Goal: Information Seeking & Learning: Compare options

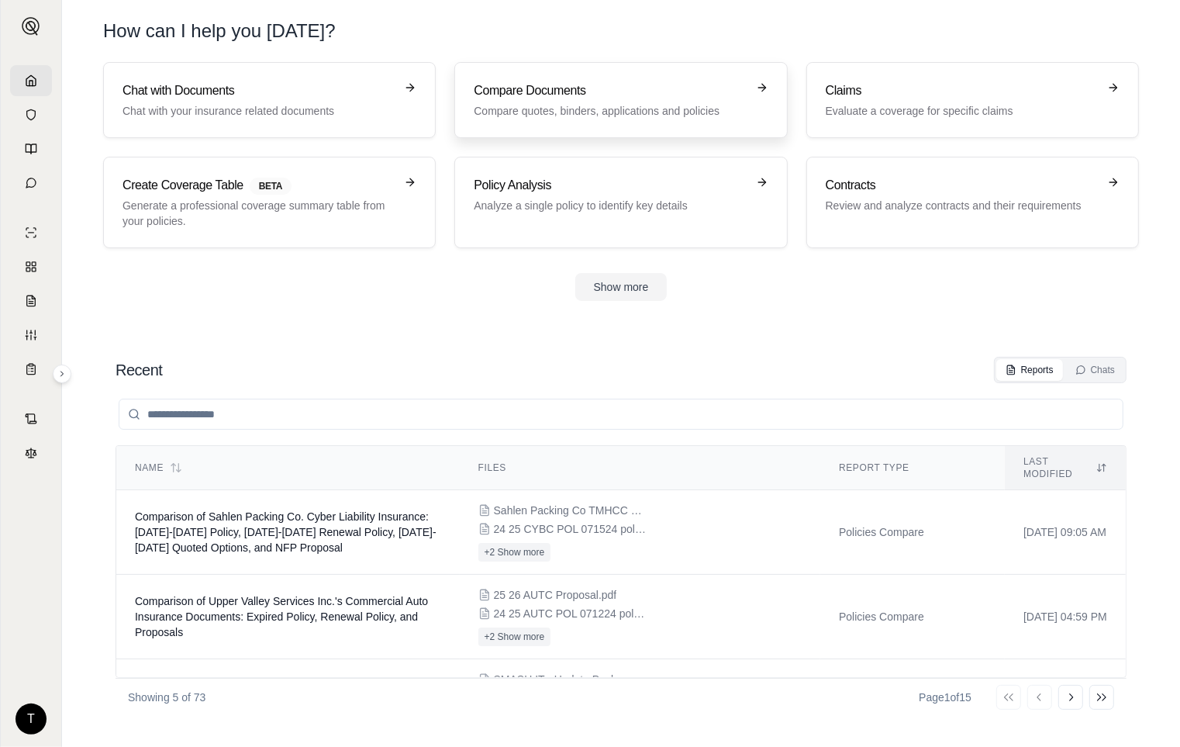
click at [642, 88] on h3 "Compare Documents" at bounding box center [610, 90] width 272 height 19
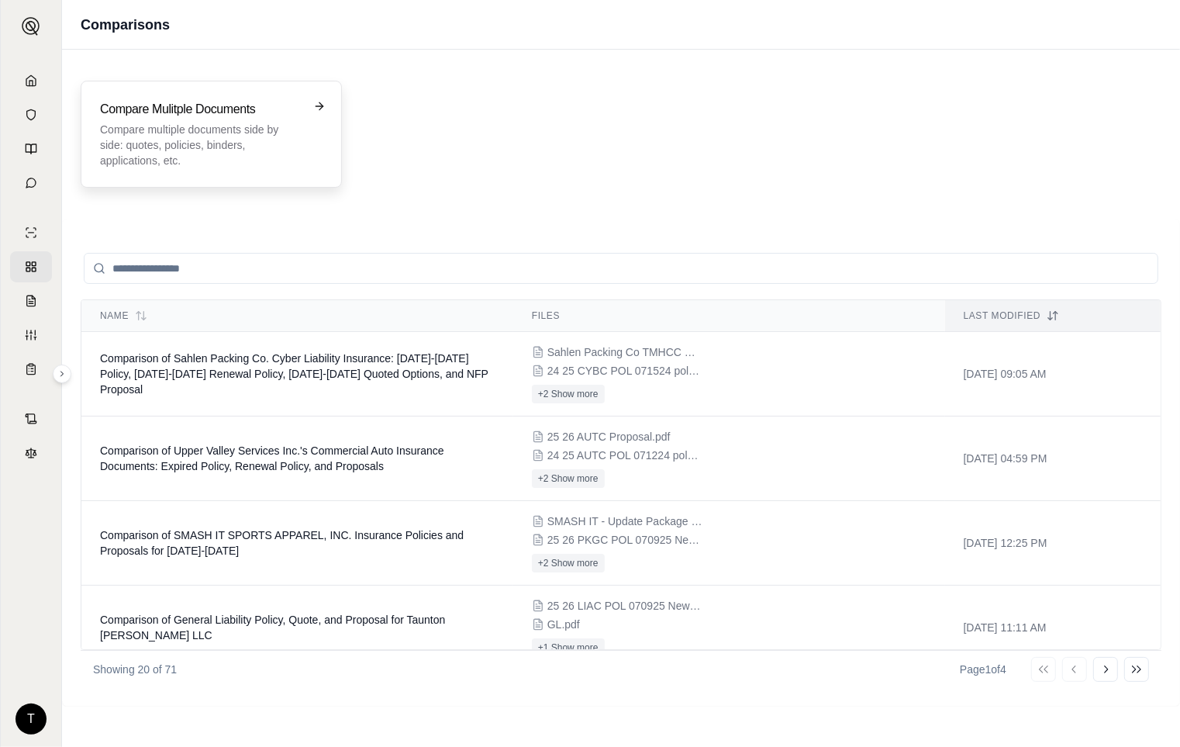
click at [279, 143] on p "Compare multiple documents side by side: quotes, policies, binders, application…" at bounding box center [200, 145] width 201 height 47
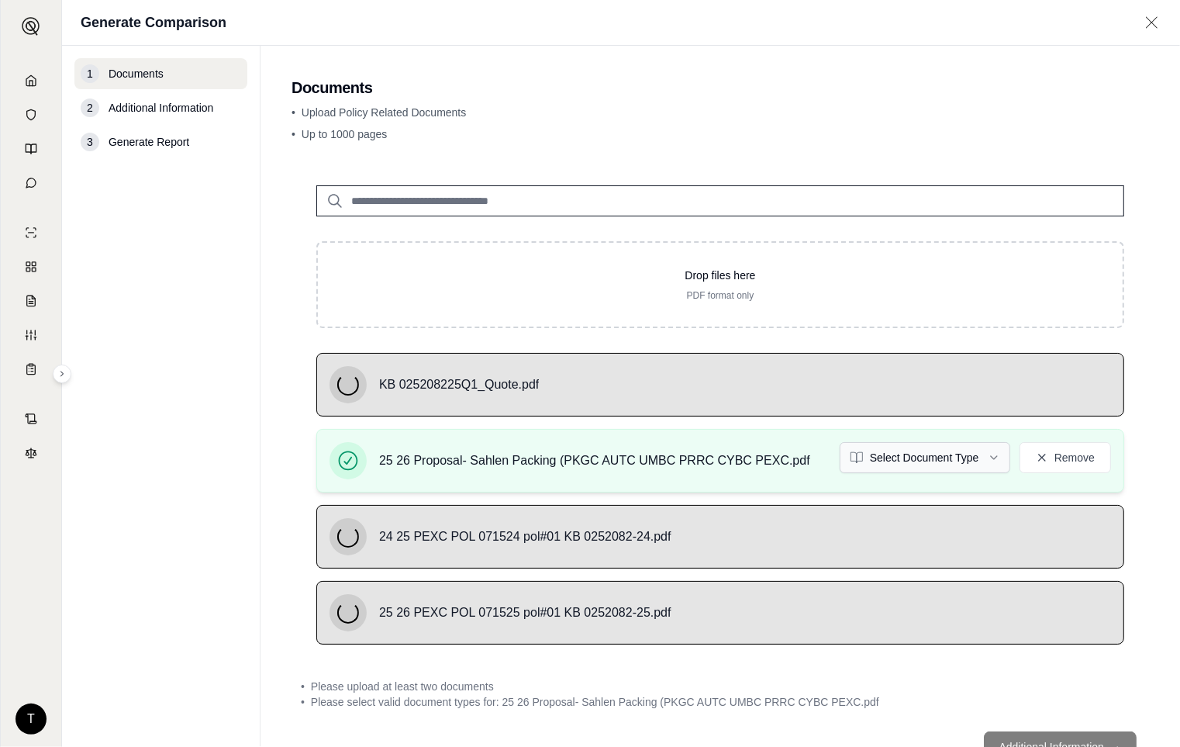
click at [986, 456] on html "T Generate Comparison 1 Documents 2 Additional Information 3 Generate Report Do…" at bounding box center [590, 373] width 1180 height 747
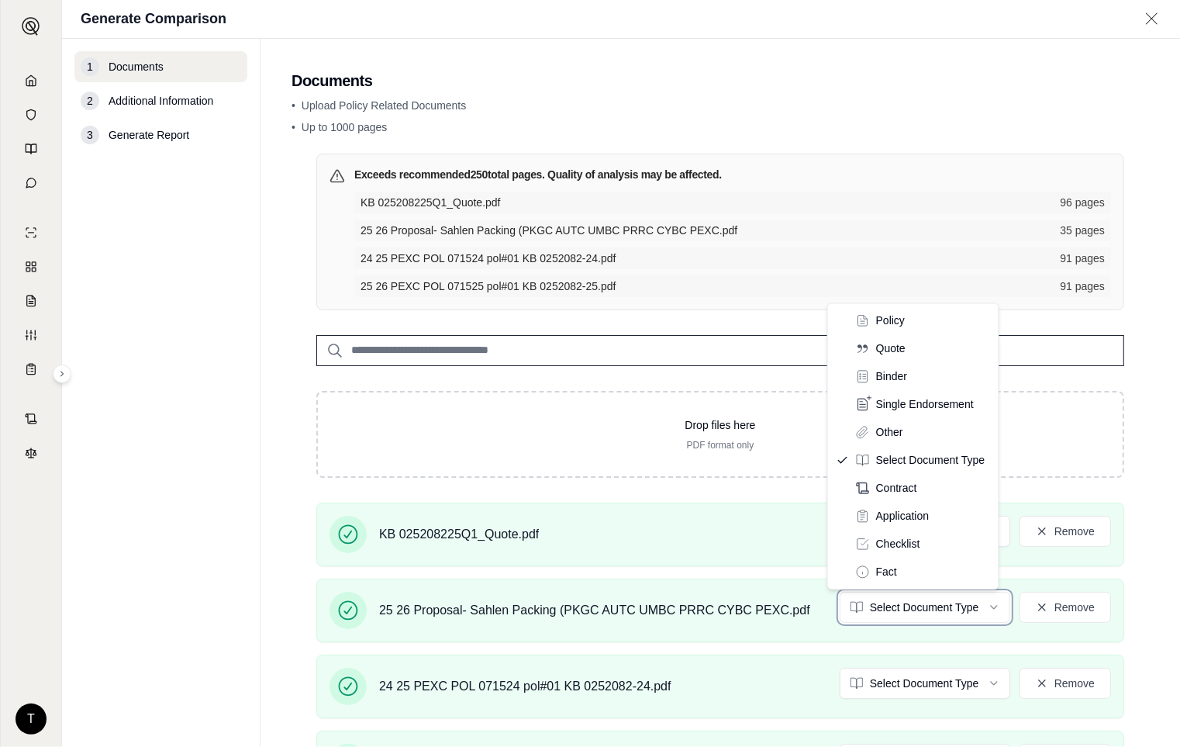
click at [893, 279] on html "T Generate Comparison 1 Documents 2 Additional Information 3 Generate Report Do…" at bounding box center [590, 373] width 1180 height 747
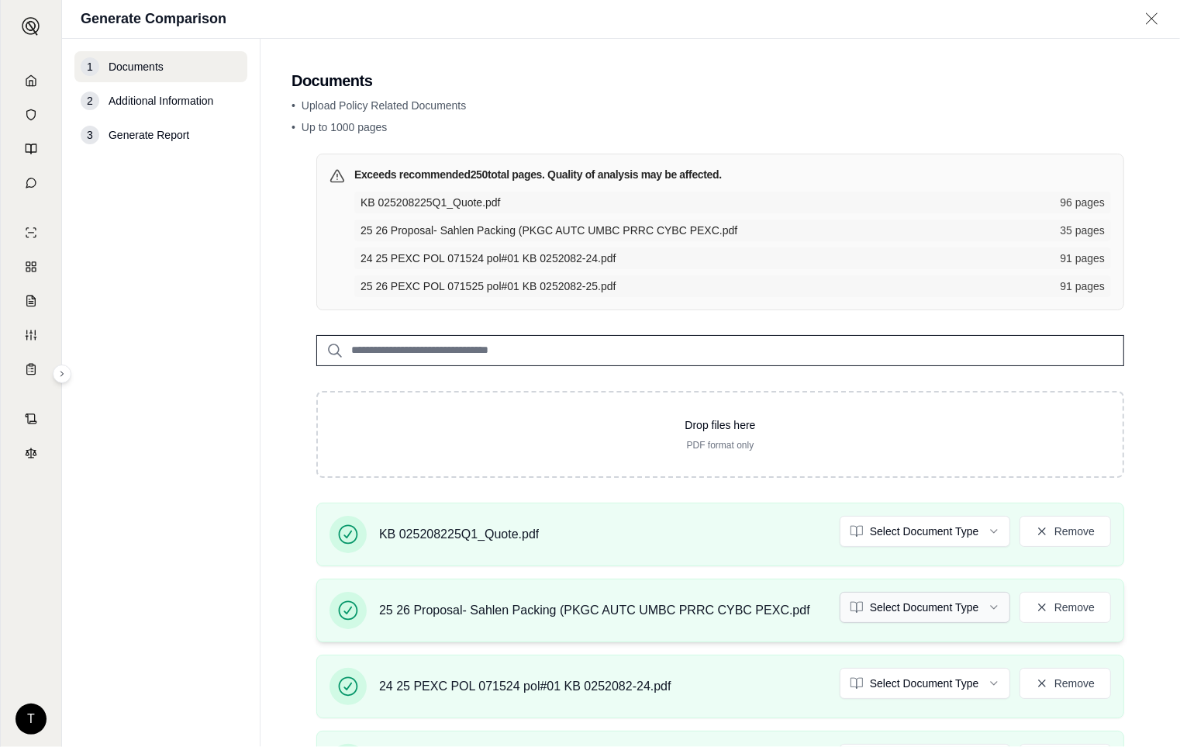
click at [985, 603] on html "T Generate Comparison 1 Documents 2 Additional Information 3 Generate Report Do…" at bounding box center [590, 373] width 1180 height 747
click at [985, 528] on html "Document type updated successfully T Generate Comparison 1 Documents 2 Addition…" at bounding box center [590, 373] width 1180 height 747
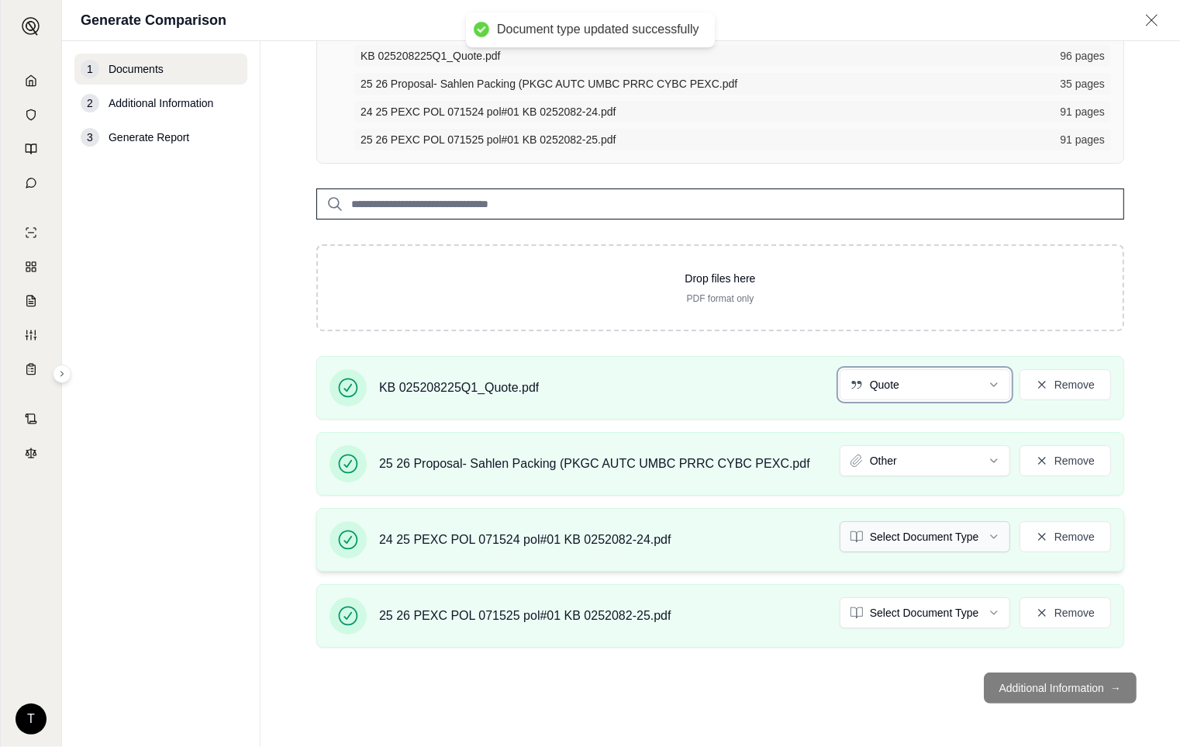
scroll to position [192, 0]
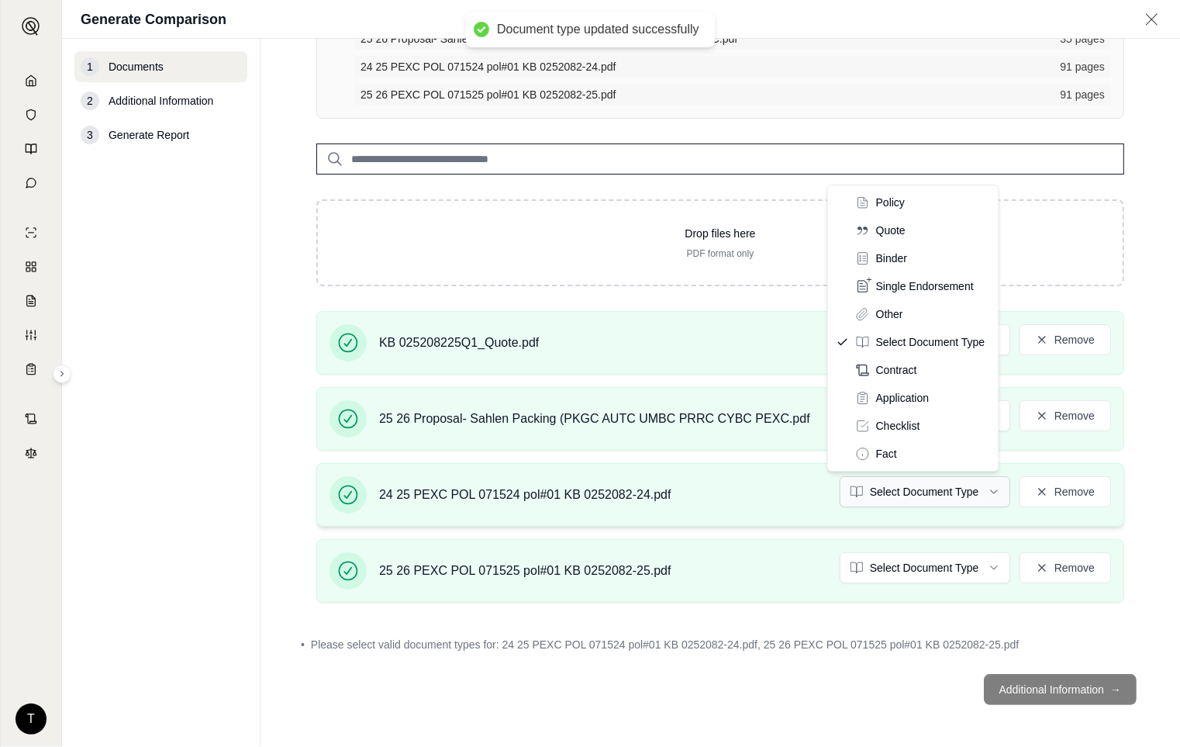
click at [978, 489] on html "Document type updated successfully T Generate Comparison 1 Documents 2 Addition…" at bounding box center [590, 373] width 1180 height 747
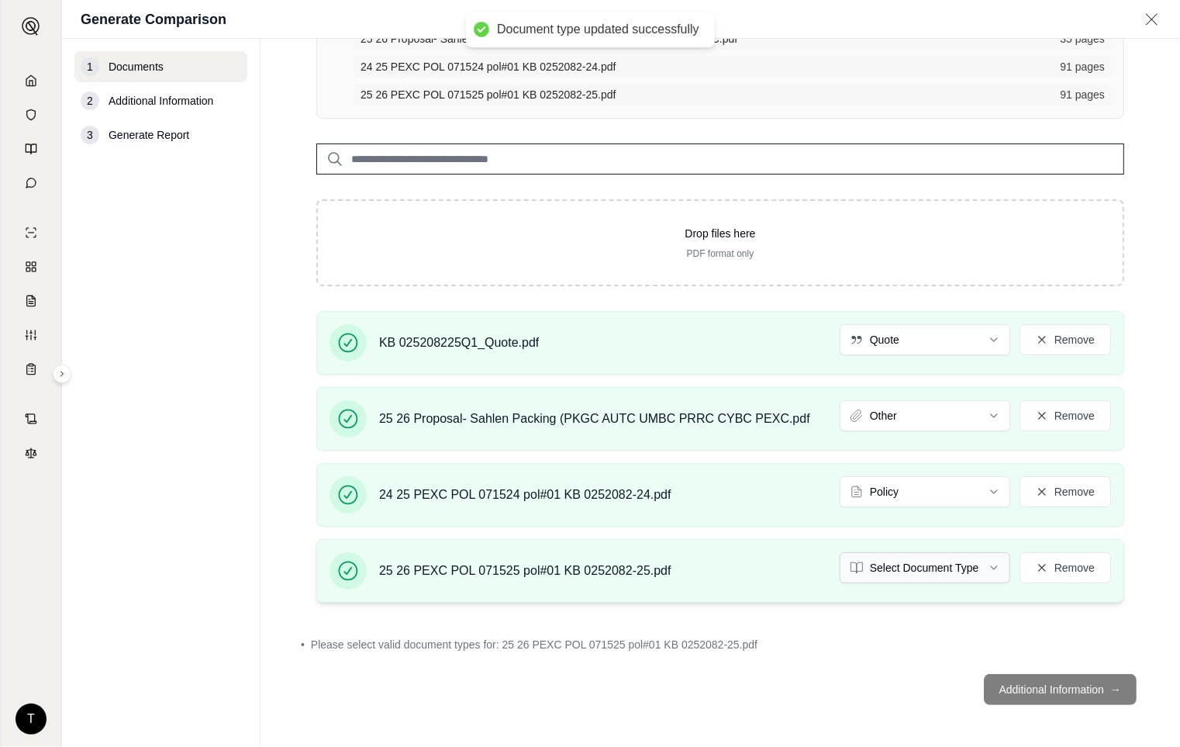
click at [982, 568] on html "Document type updated successfully T Generate Comparison 1 Documents 2 Addition…" at bounding box center [590, 373] width 1180 height 747
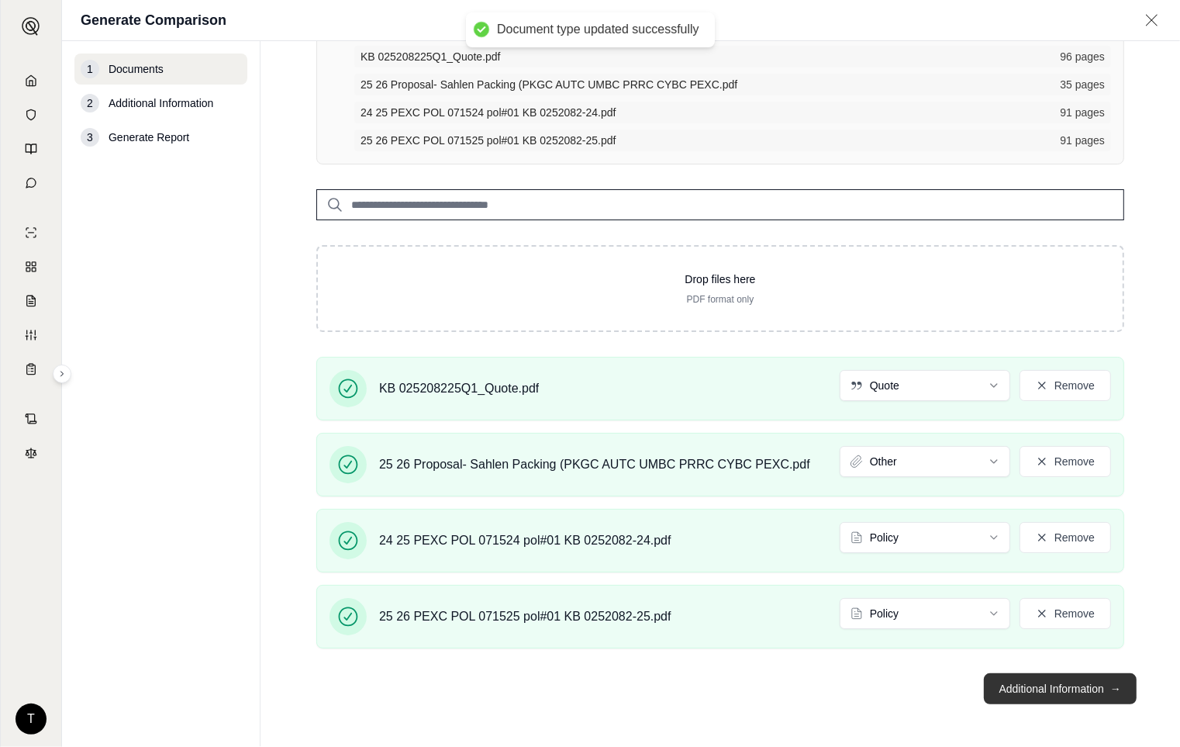
click at [1028, 689] on button "Additional Information →" at bounding box center [1060, 688] width 153 height 31
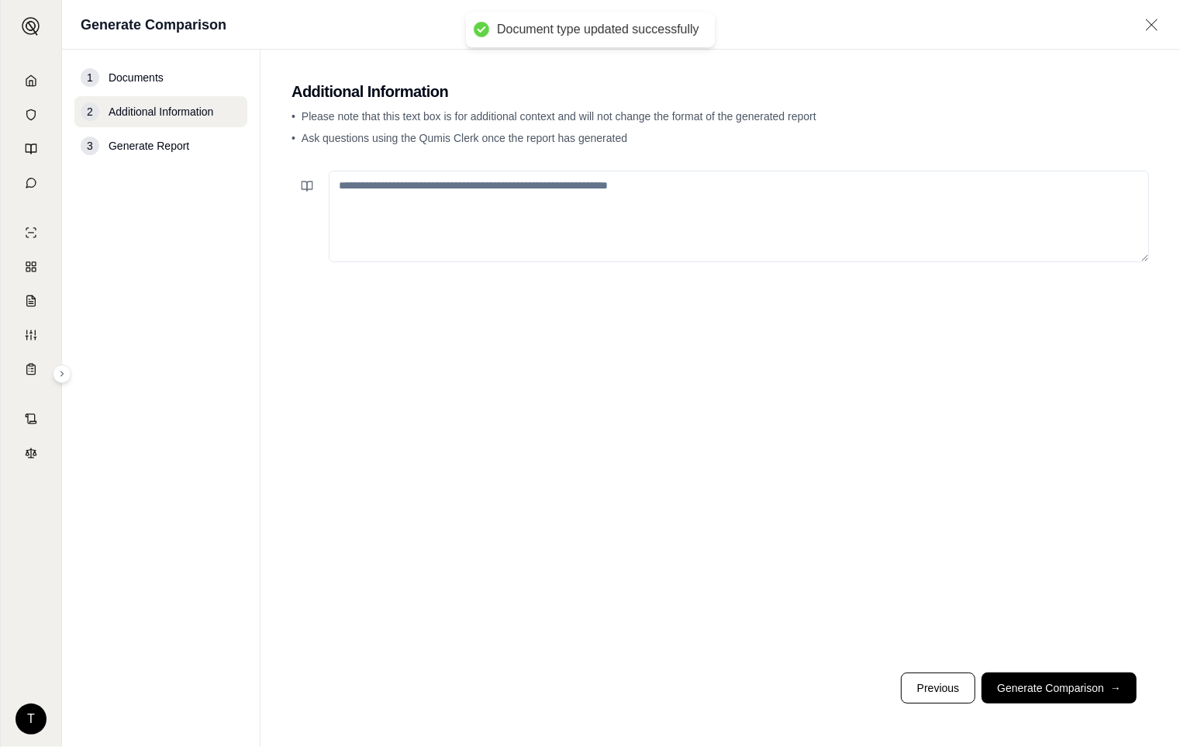
scroll to position [0, 0]
click at [434, 199] on textarea at bounding box center [739, 217] width 820 height 92
click at [318, 191] on button at bounding box center [307, 186] width 31 height 31
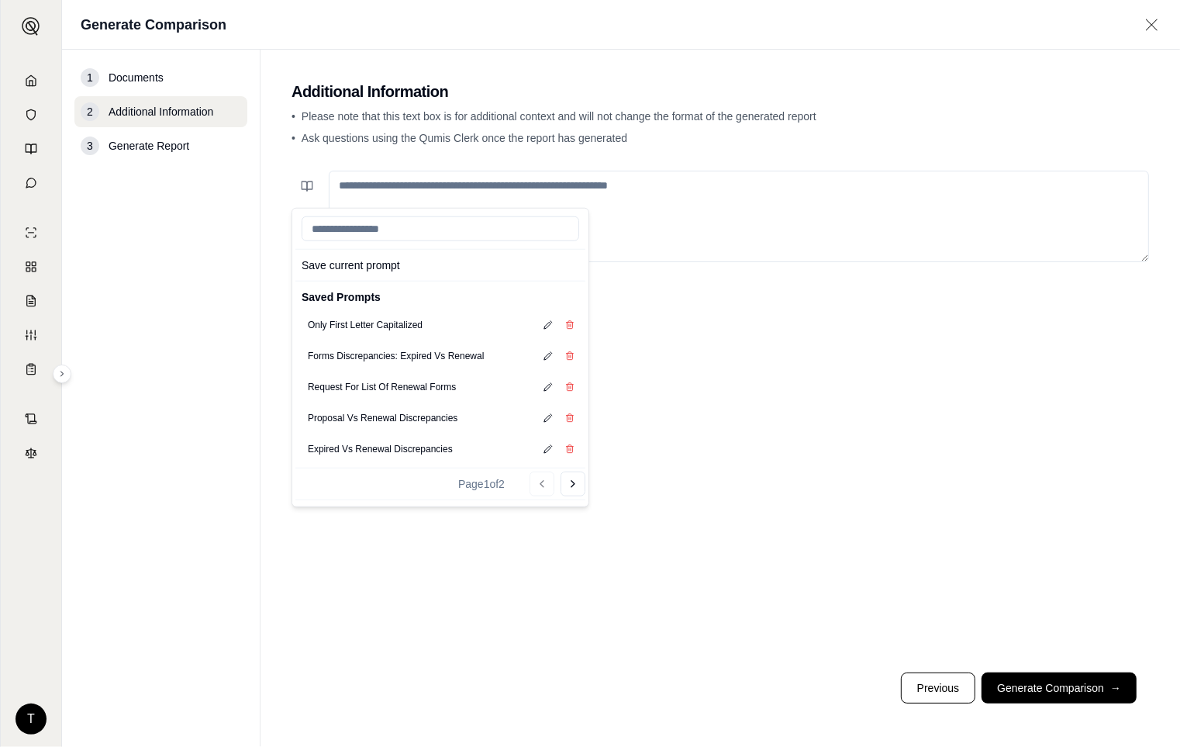
click at [574, 487] on icon at bounding box center [573, 484] width 12 height 12
click at [323, 389] on button "General Policy Prompt" at bounding box center [354, 387] width 105 height 22
type textarea "**********"
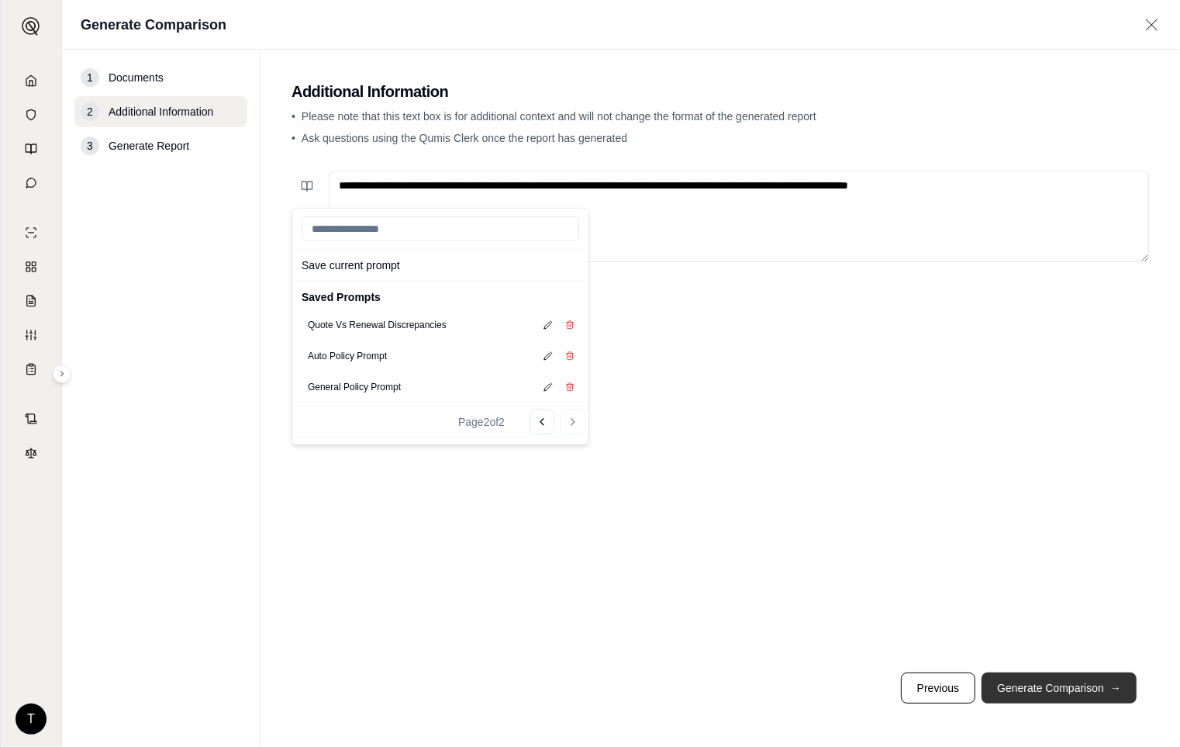
click at [1068, 686] on button "Generate Comparison →" at bounding box center [1059, 687] width 155 height 31
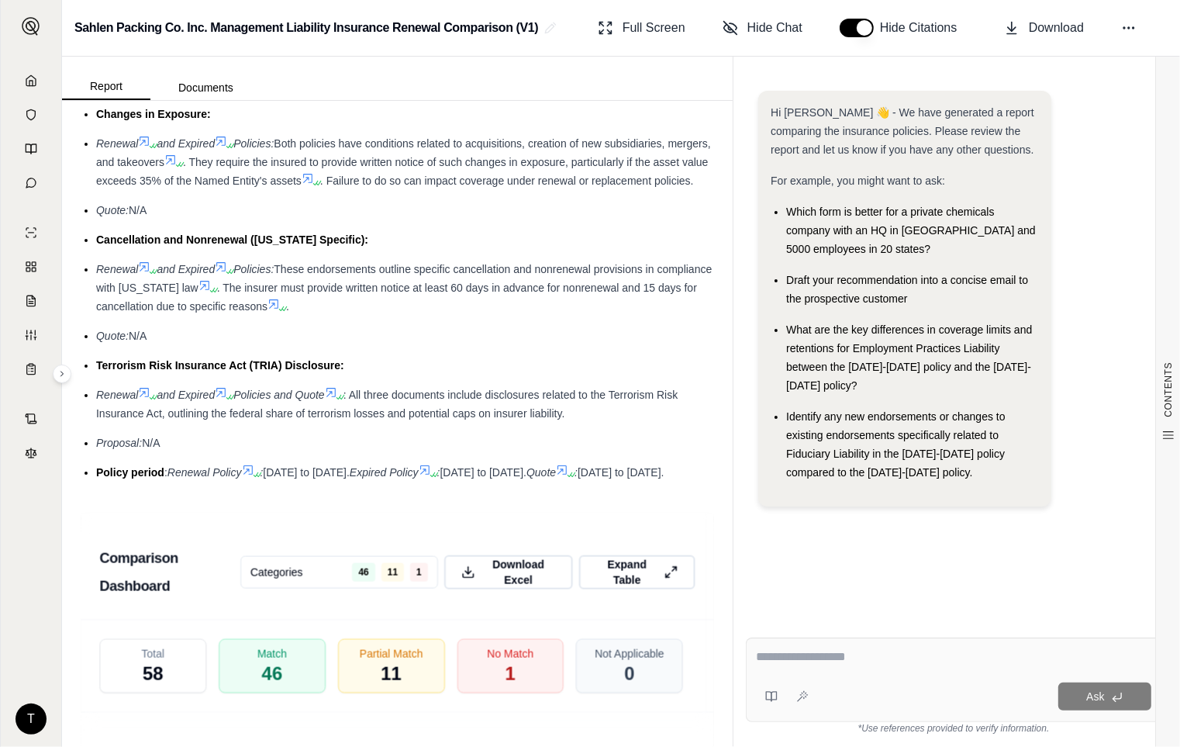
scroll to position [4483, 0]
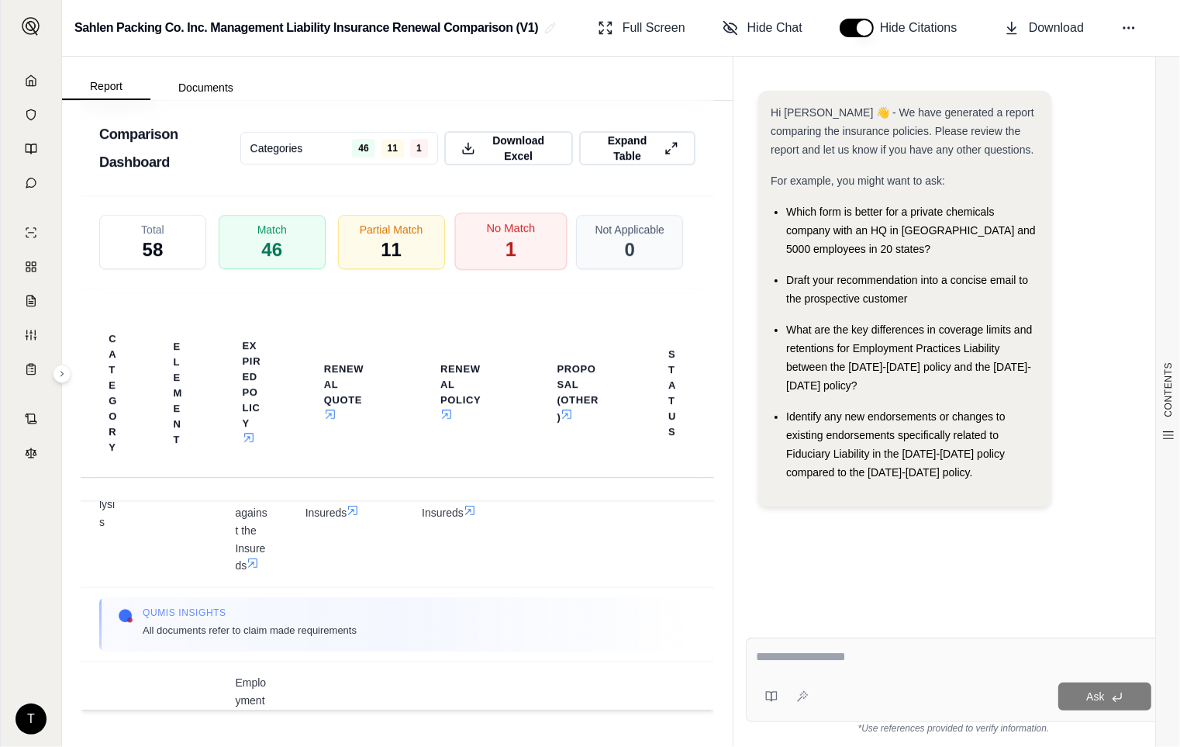
click at [508, 241] on div "No Match 1" at bounding box center [510, 241] width 112 height 57
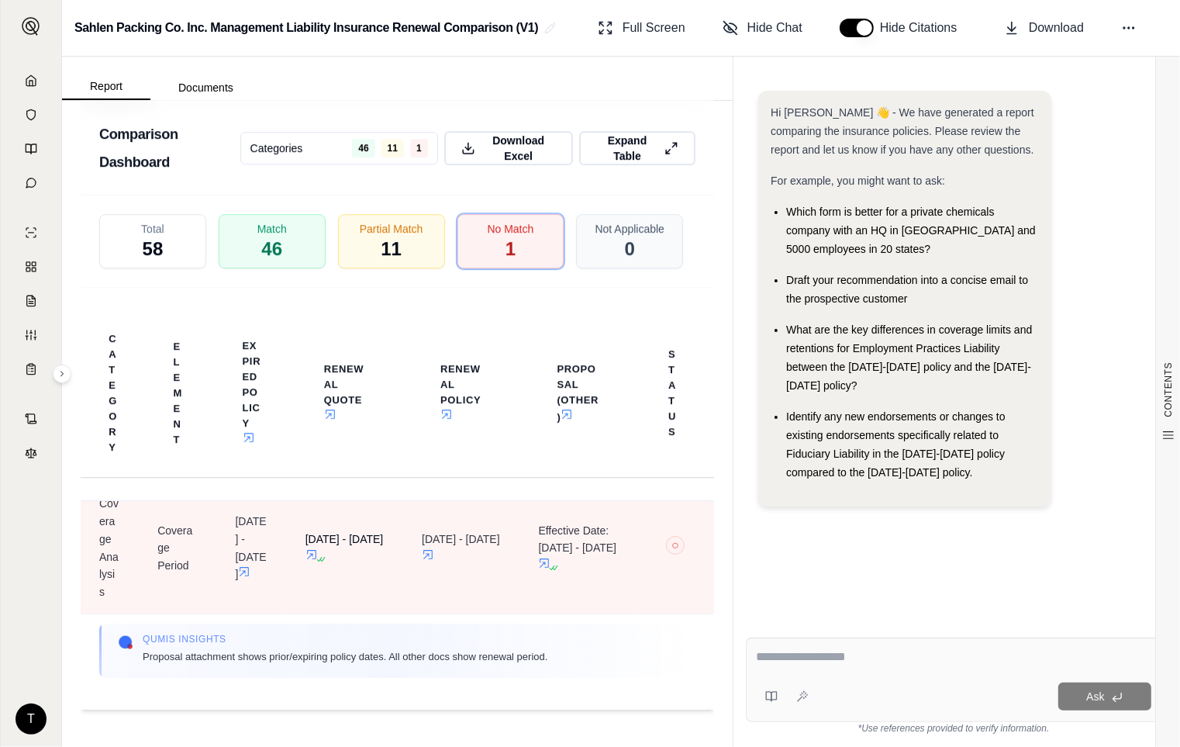
scroll to position [0, 0]
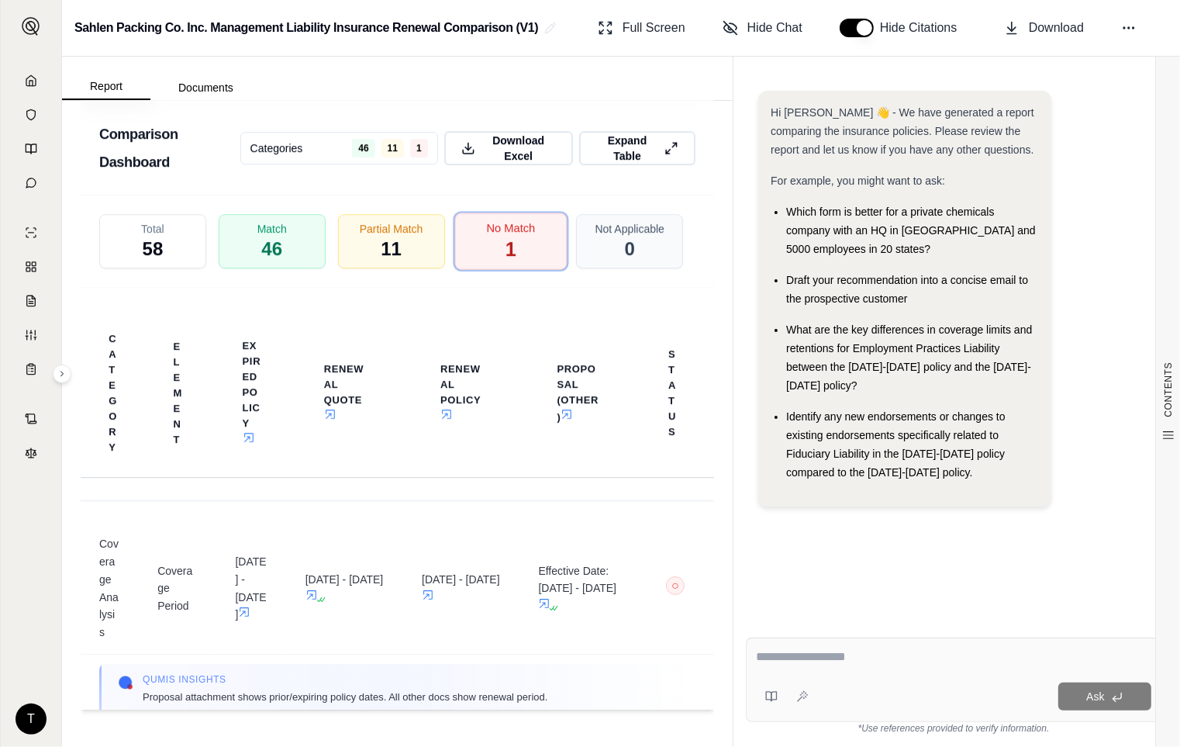
click at [507, 252] on div "No Match 1" at bounding box center [510, 241] width 112 height 57
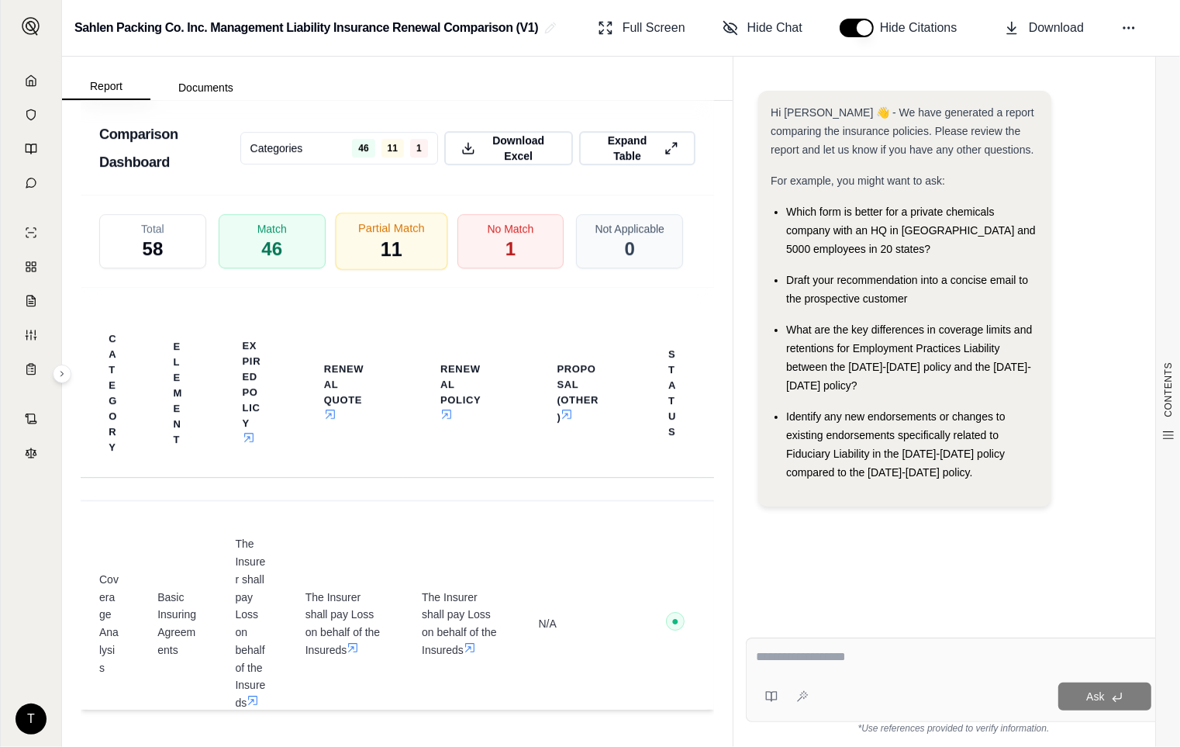
click at [389, 247] on span "11" at bounding box center [392, 250] width 22 height 26
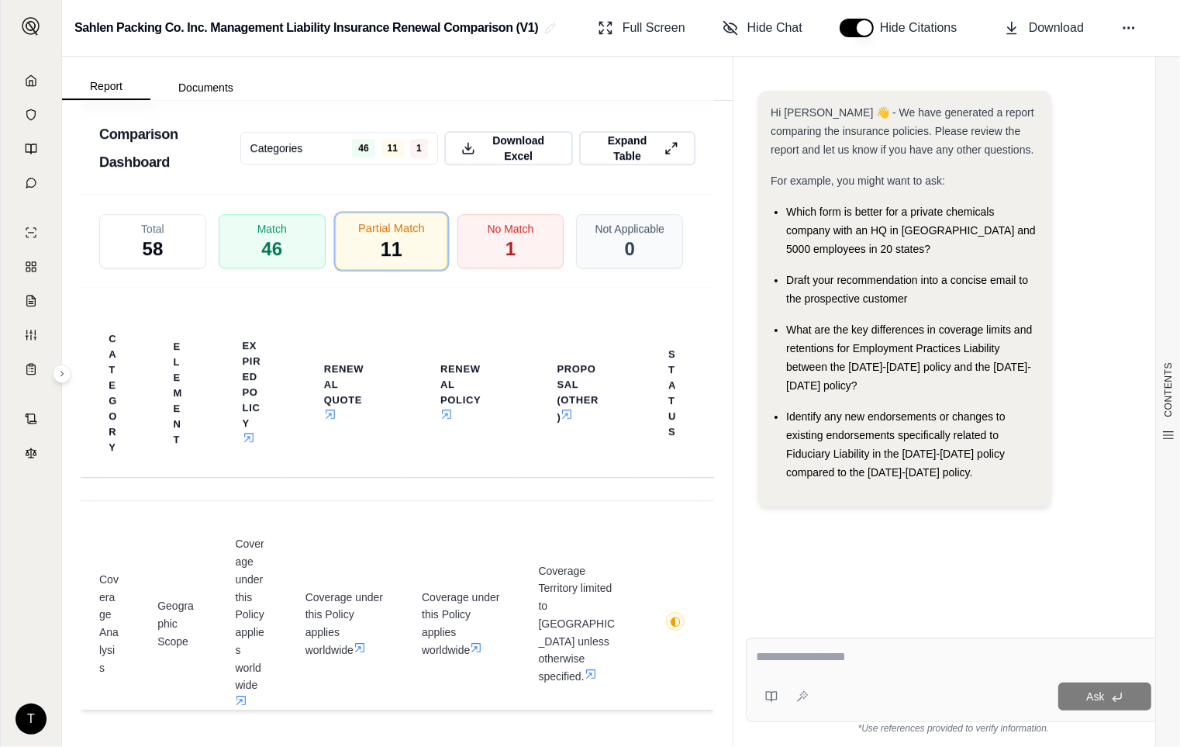
click at [665, 150] on icon at bounding box center [672, 148] width 14 height 16
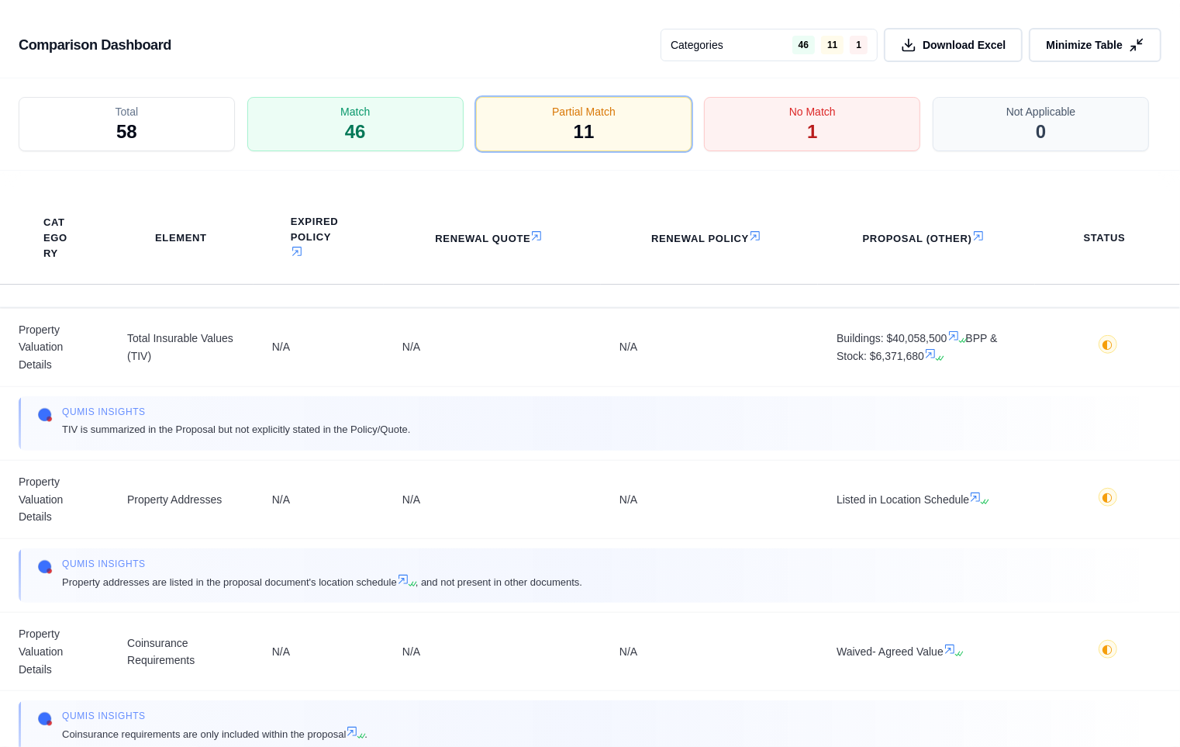
scroll to position [1315, 0]
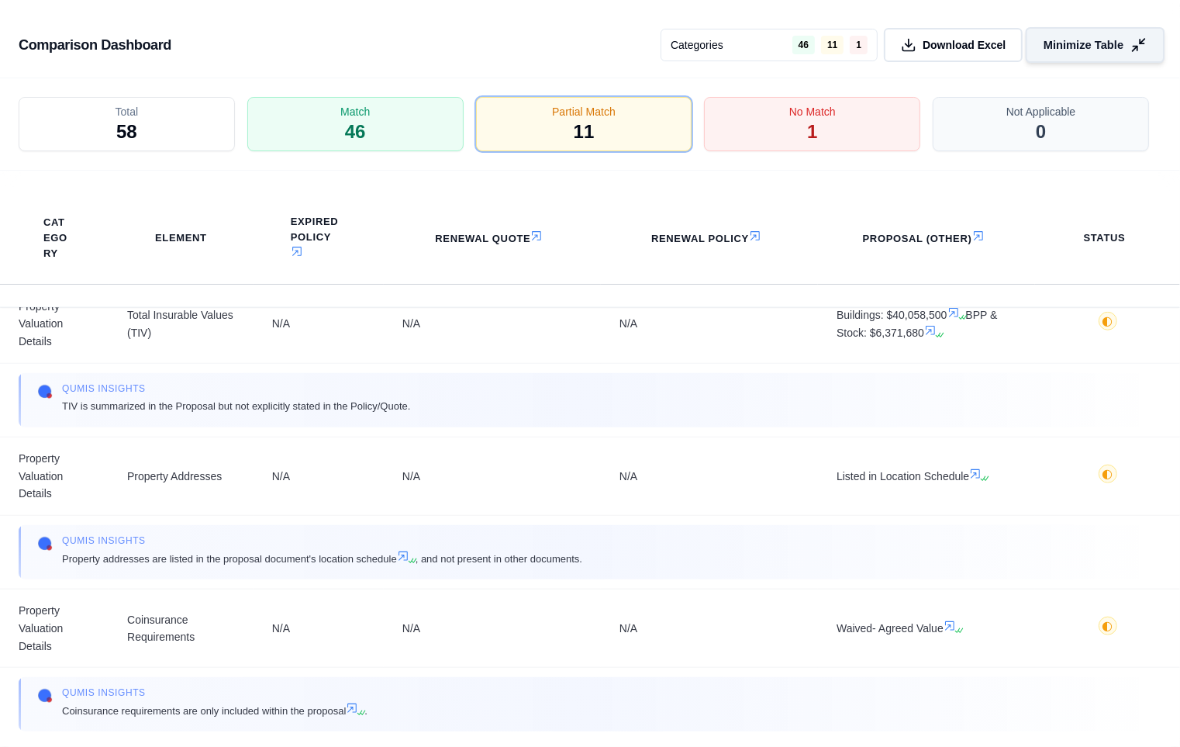
click at [1148, 41] on button "Minimize Table" at bounding box center [1095, 45] width 139 height 36
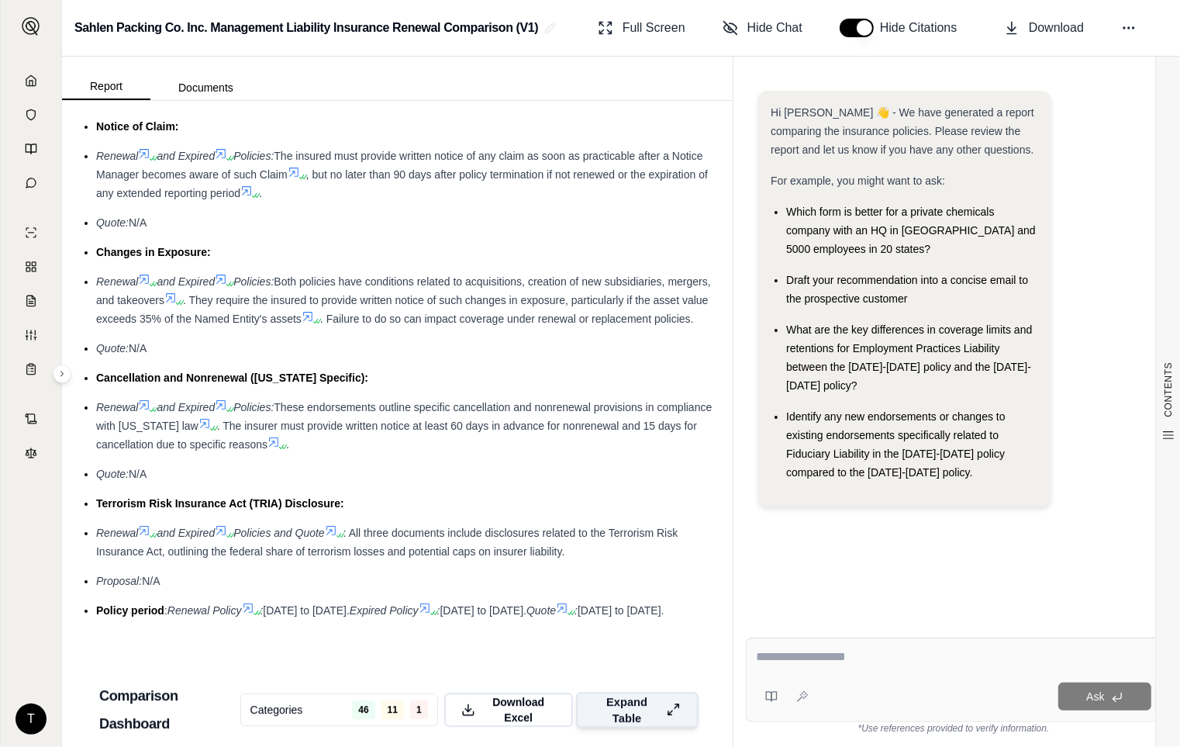
click at [781, 663] on textarea at bounding box center [953, 657] width 395 height 19
click at [769, 660] on textarea at bounding box center [953, 657] width 395 height 19
type textarea "**********"
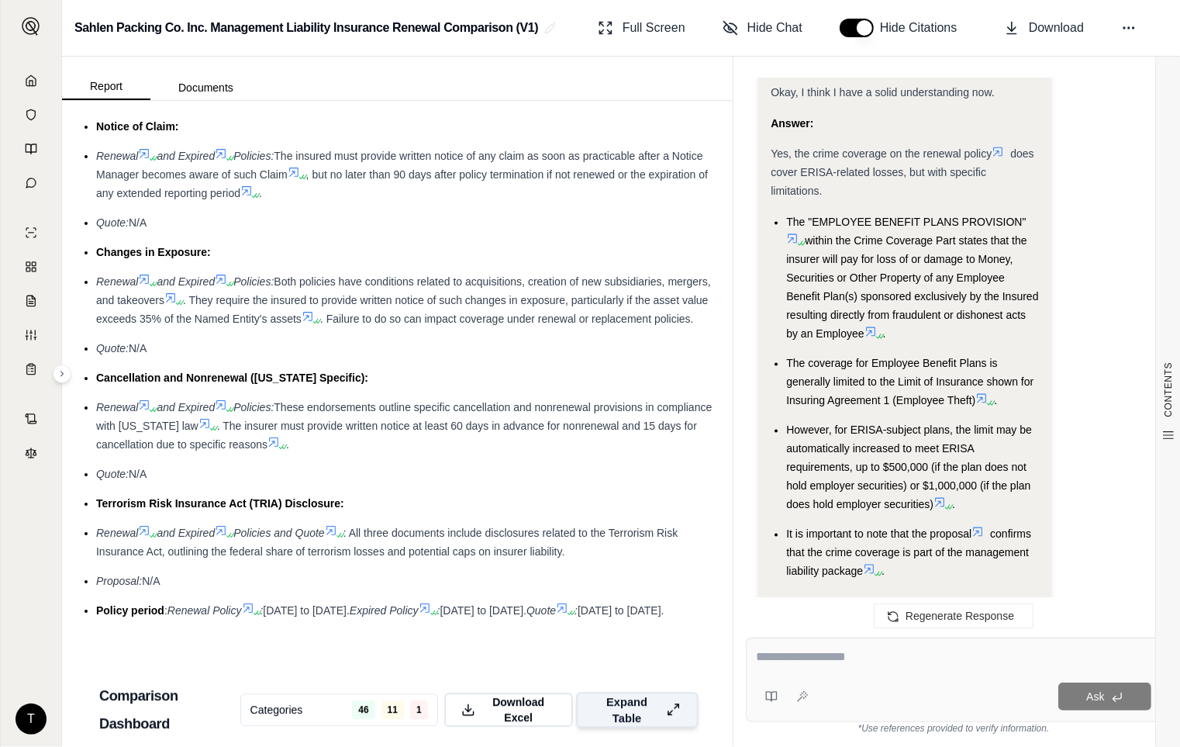
scroll to position [2550, 0]
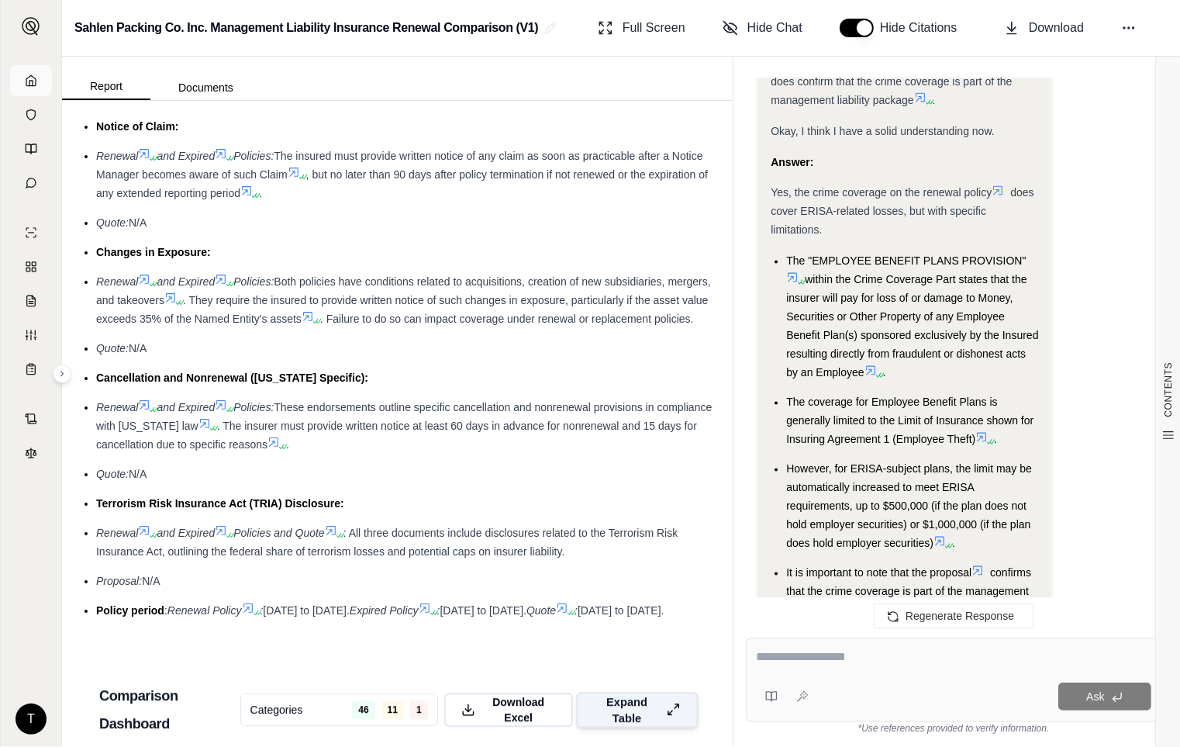
click at [42, 74] on link at bounding box center [31, 80] width 42 height 31
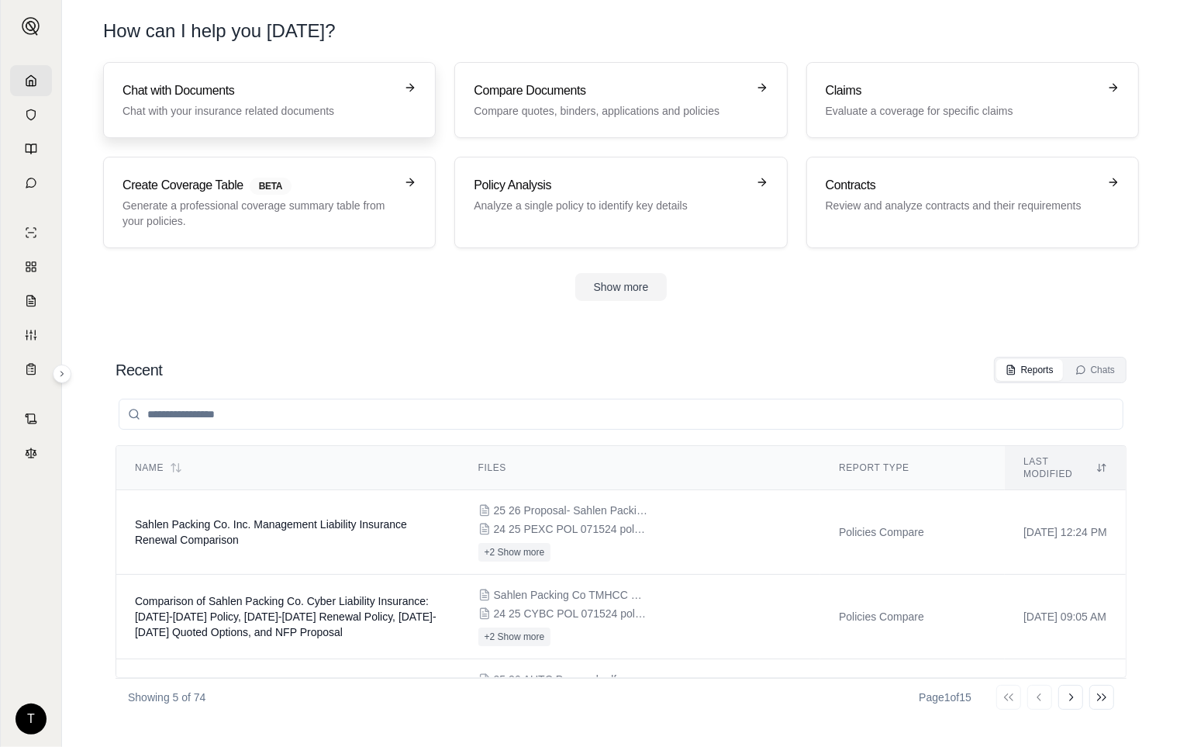
click at [233, 99] on h3 "Chat with Documents" at bounding box center [259, 90] width 272 height 19
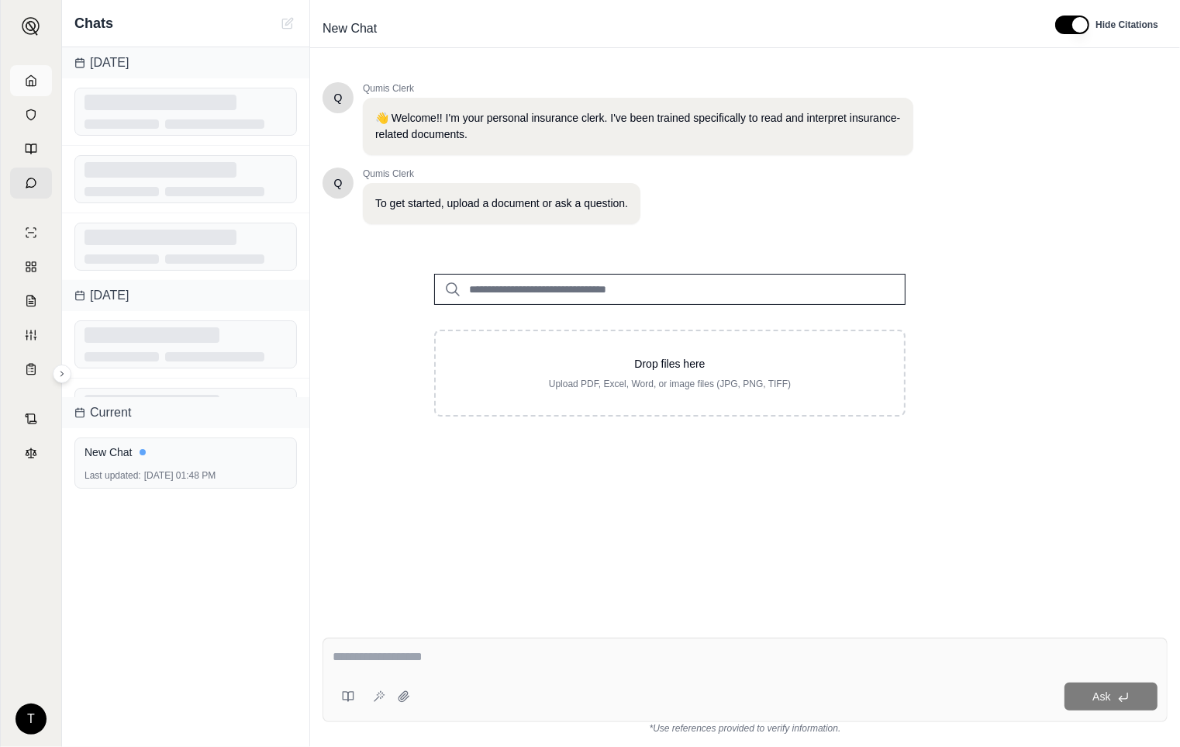
click at [25, 81] on icon at bounding box center [31, 80] width 12 height 12
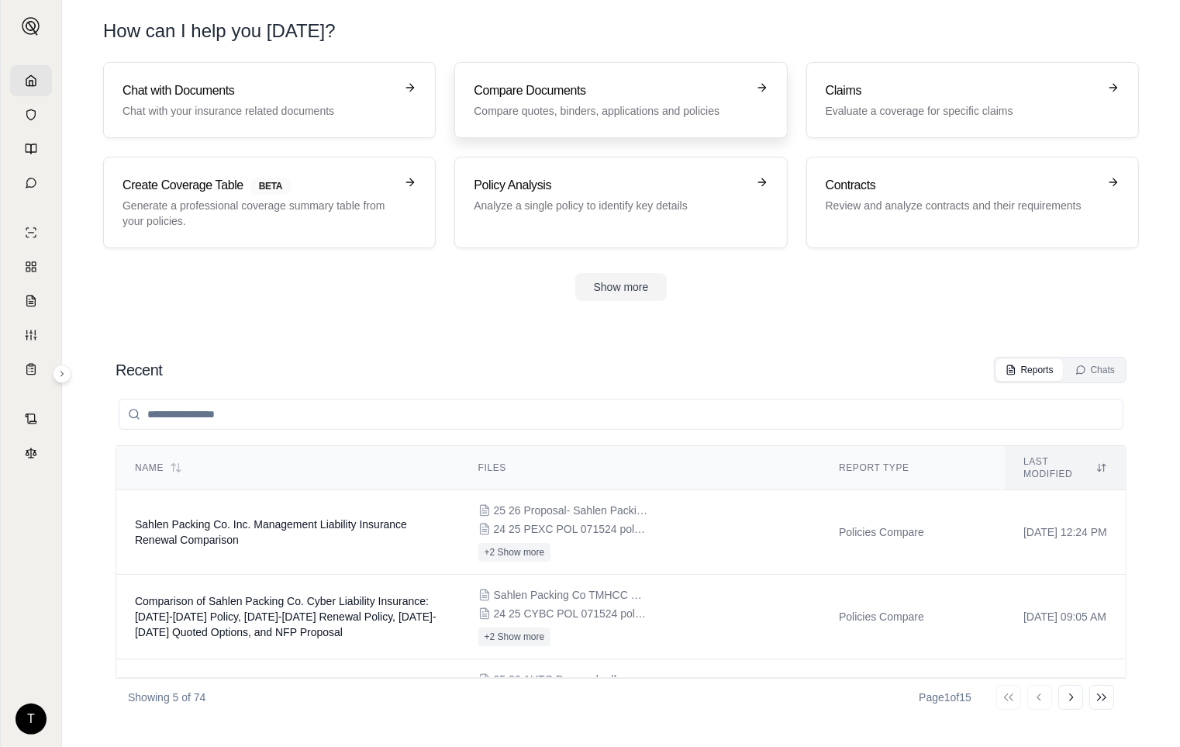
click at [529, 97] on h3 "Compare Documents" at bounding box center [610, 90] width 272 height 19
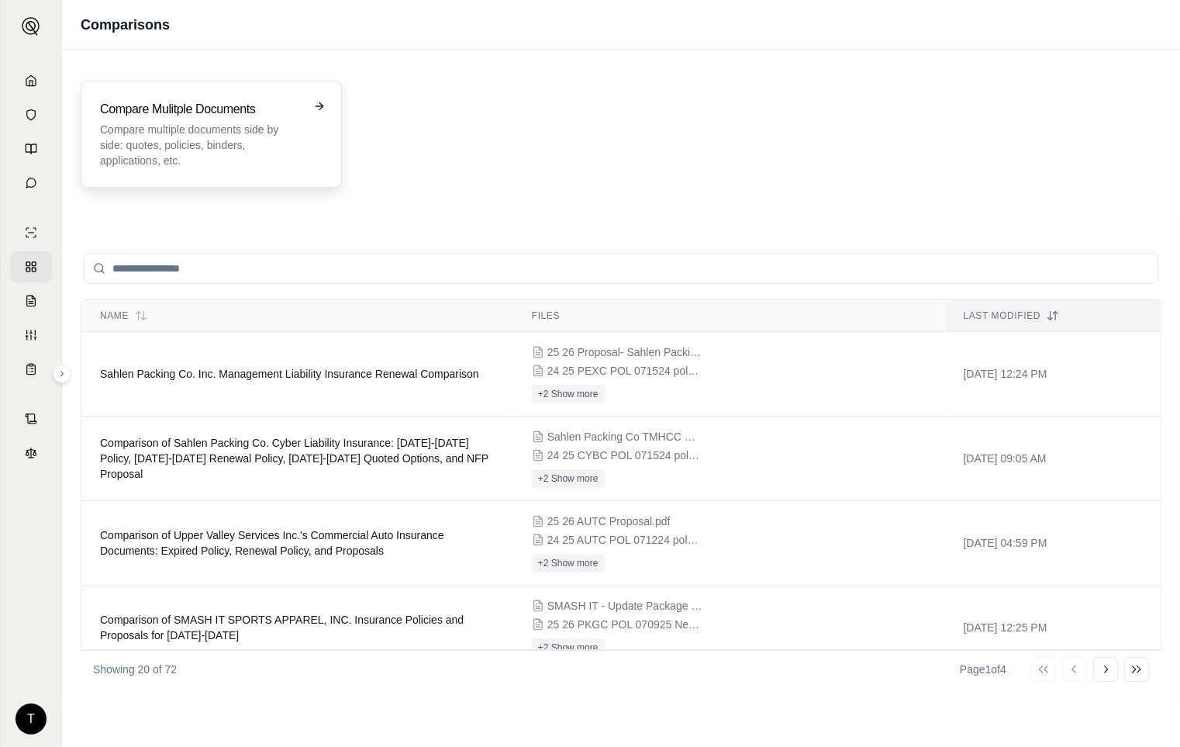
click at [146, 120] on div "Compare Mulitple Documents Compare multiple documents side by side: quotes, pol…" at bounding box center [200, 134] width 201 height 68
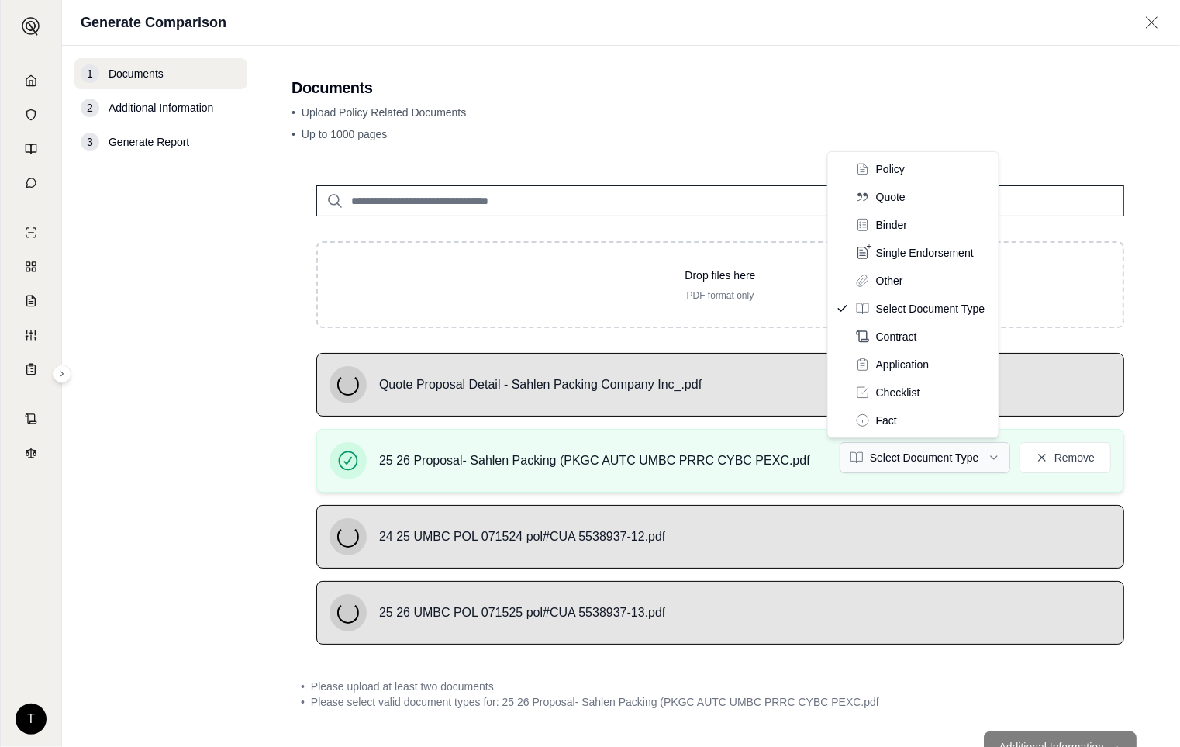
click at [983, 452] on html "T Generate Comparison 1 Documents 2 Additional Information 3 Generate Report Do…" at bounding box center [590, 373] width 1180 height 747
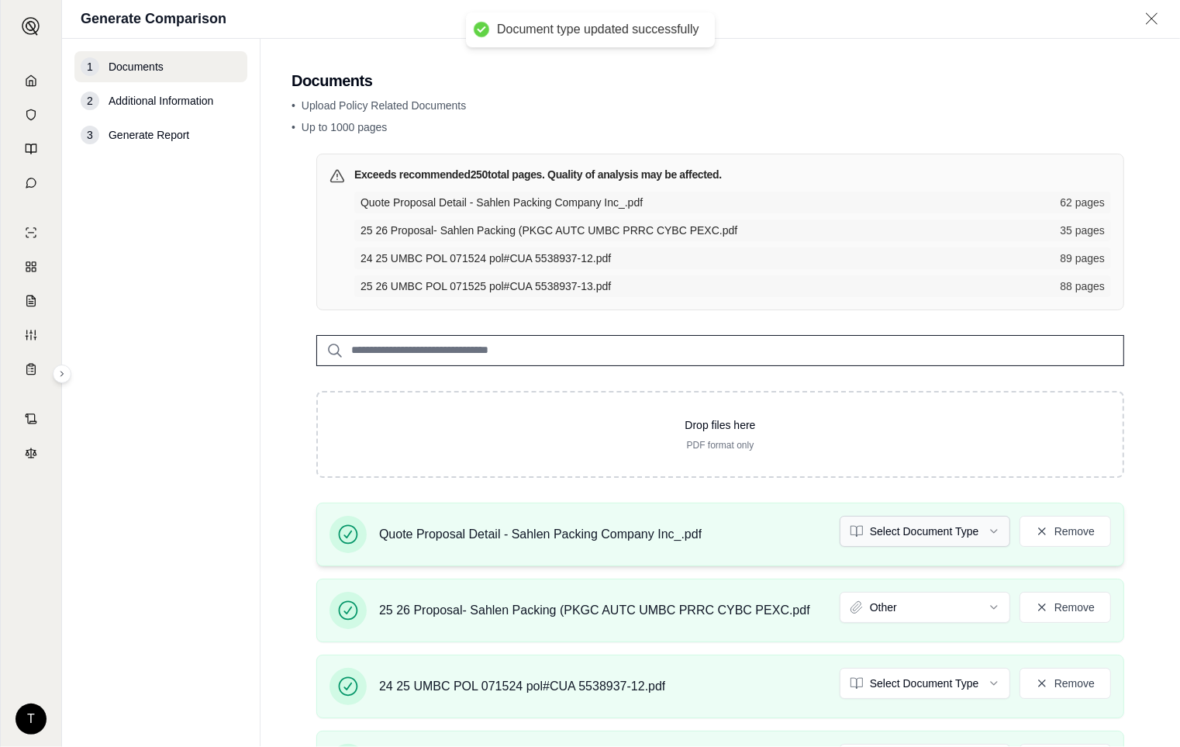
click at [983, 527] on html "Document type updated successfully T Generate Comparison 1 Documents 2 Addition…" at bounding box center [590, 373] width 1180 height 747
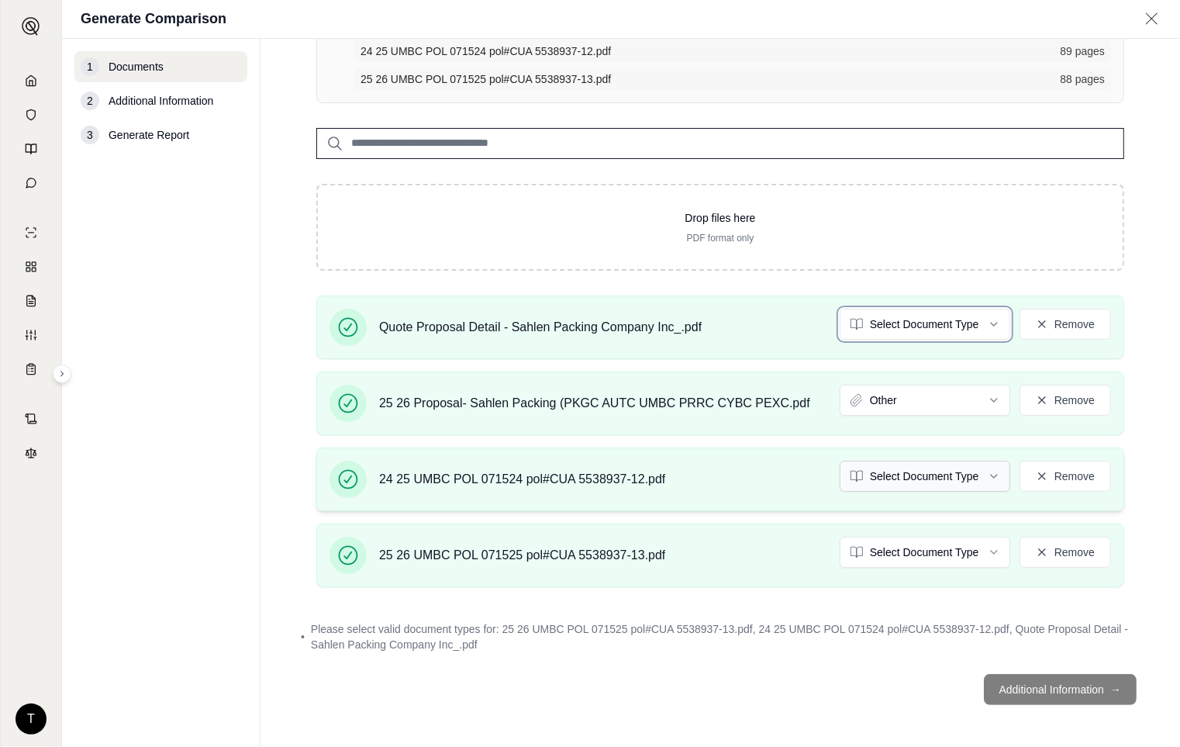
scroll to position [192, 0]
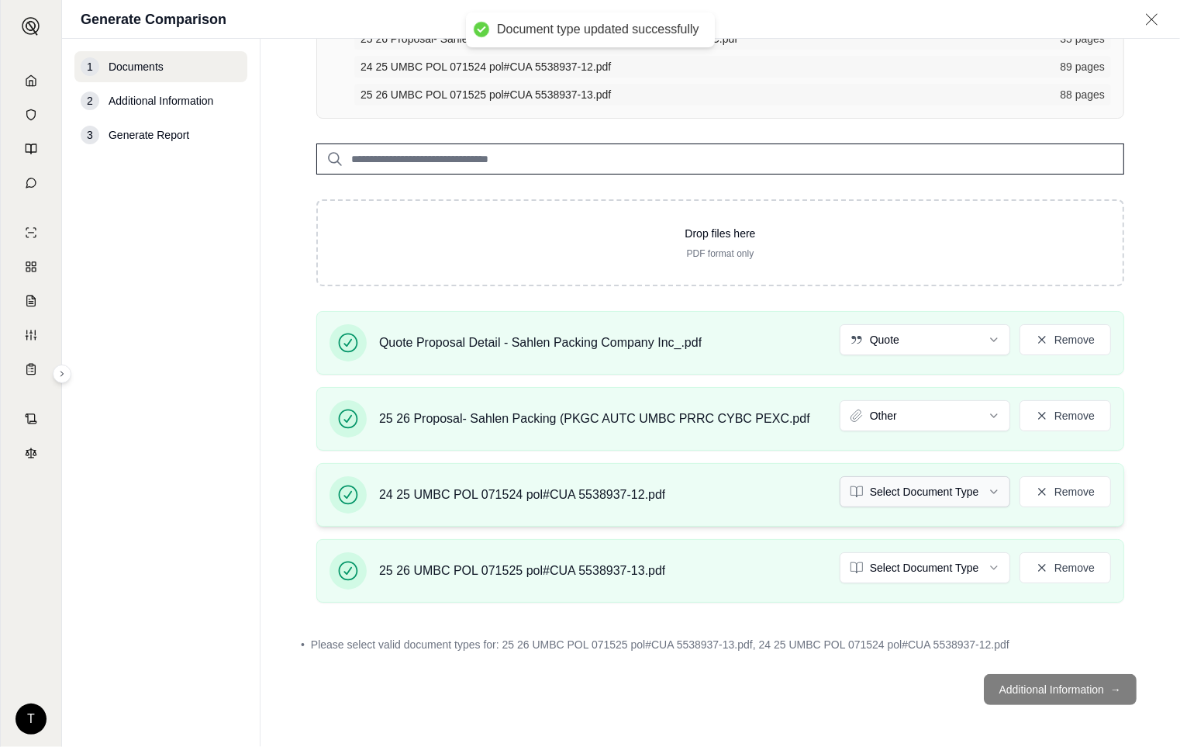
click at [976, 492] on html "Document type updated successfully T Generate Comparison 1 Documents 2 Addition…" at bounding box center [590, 373] width 1180 height 747
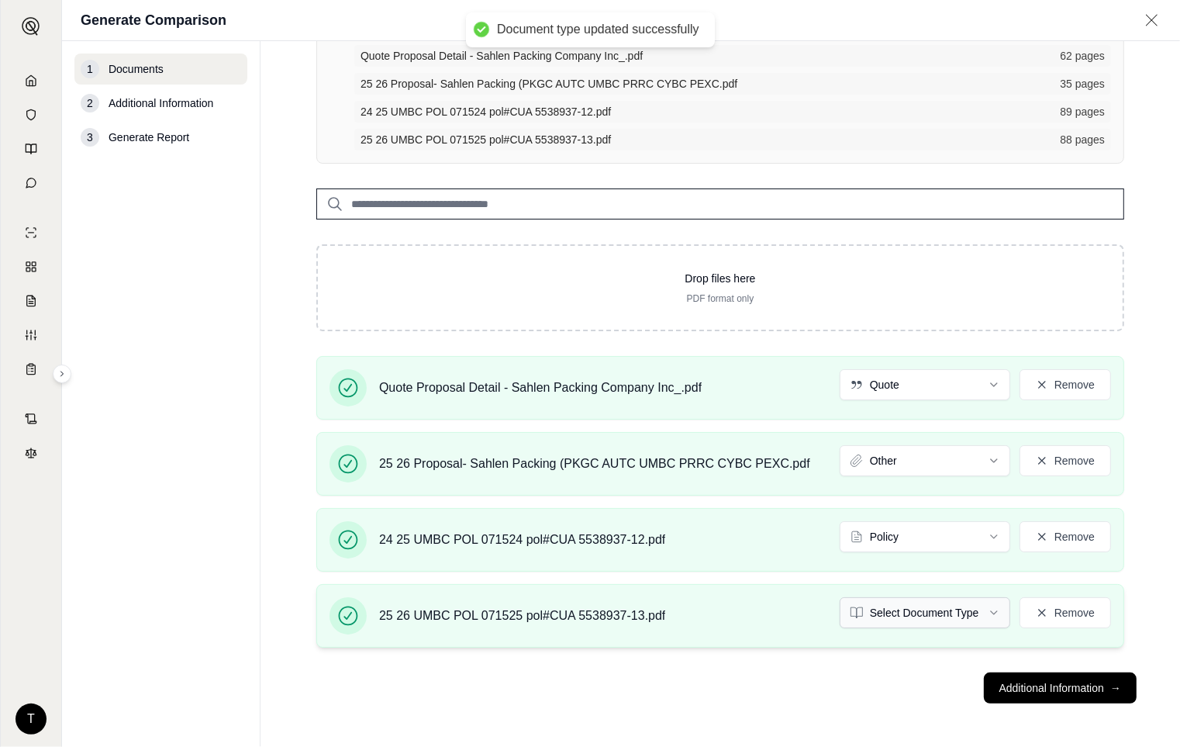
click at [982, 568] on html "Document type updated successfully T Generate Comparison 1 Documents 2 Addition…" at bounding box center [590, 373] width 1180 height 747
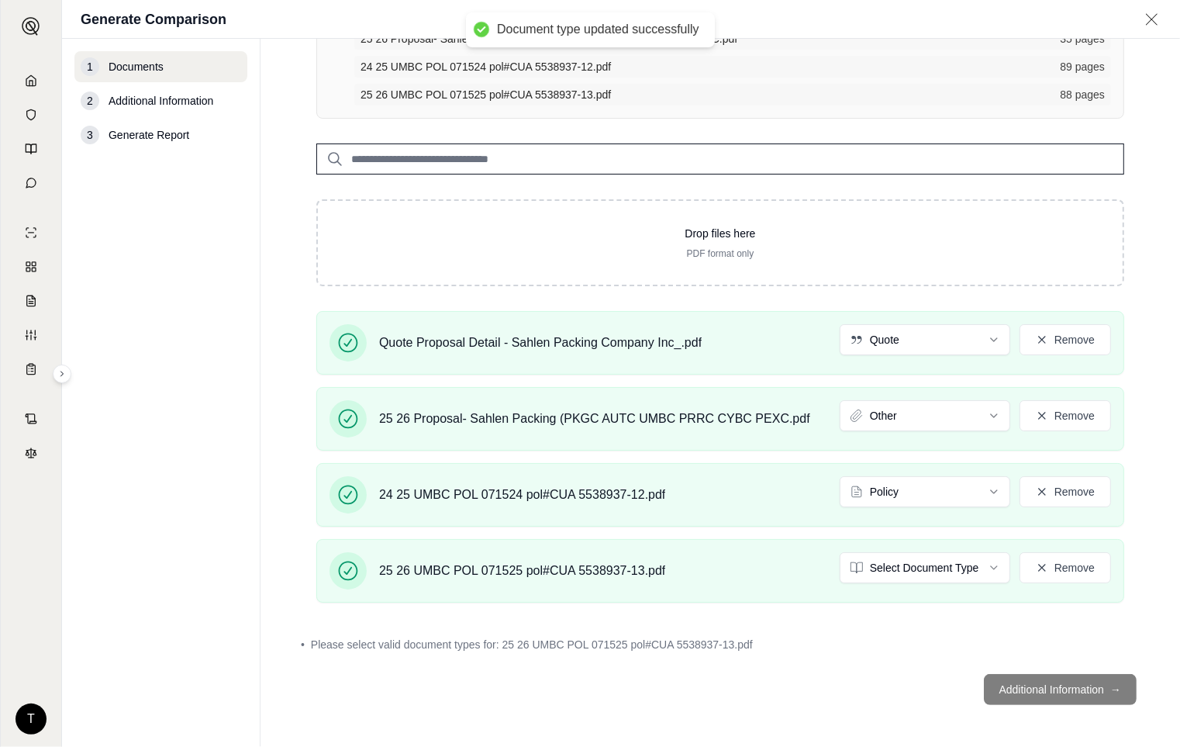
click at [1086, 679] on footer "Additional Information →" at bounding box center [721, 689] width 858 height 56
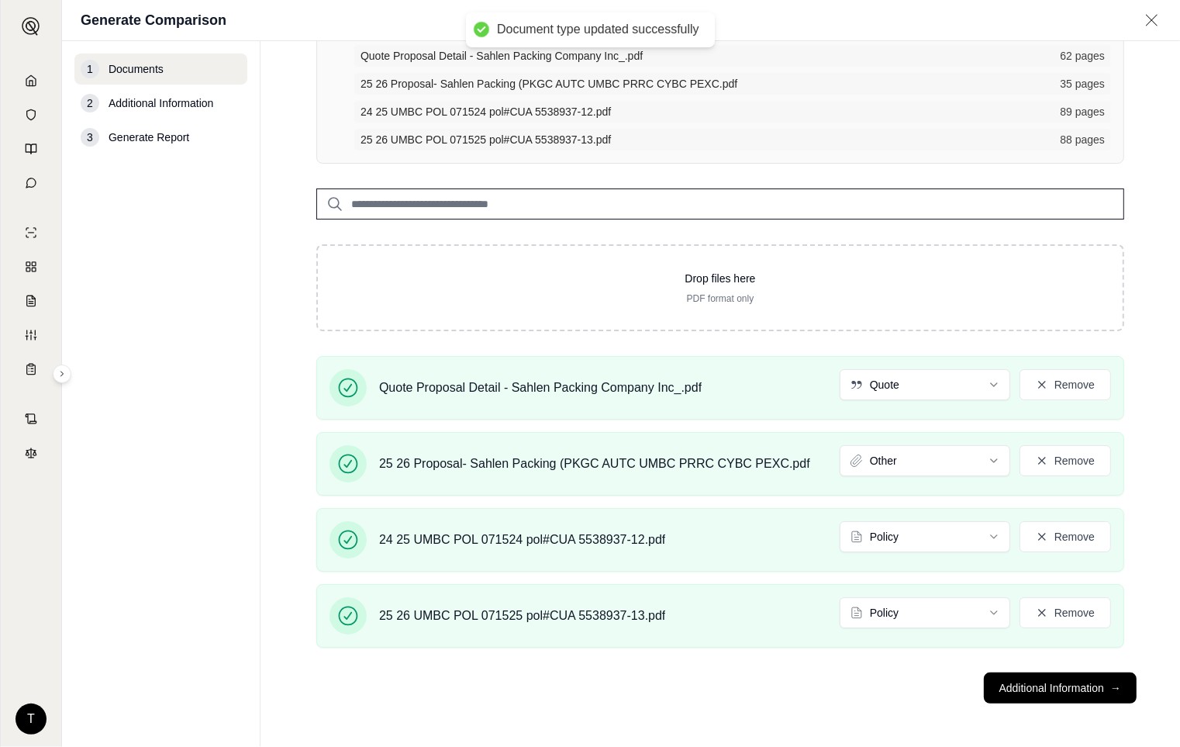
scroll to position [148, 0]
click at [1037, 694] on button "Additional Information →" at bounding box center [1060, 688] width 153 height 31
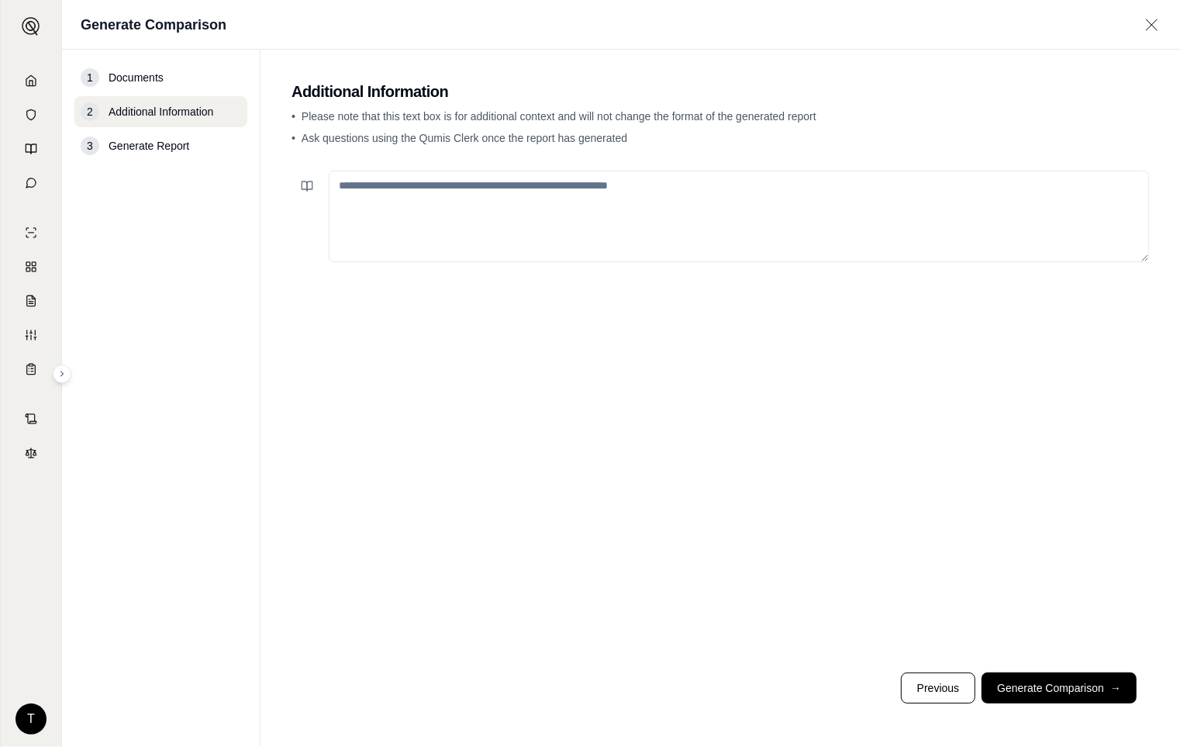
scroll to position [0, 0]
click at [440, 194] on textarea at bounding box center [739, 217] width 820 height 92
click at [299, 190] on button at bounding box center [307, 186] width 31 height 31
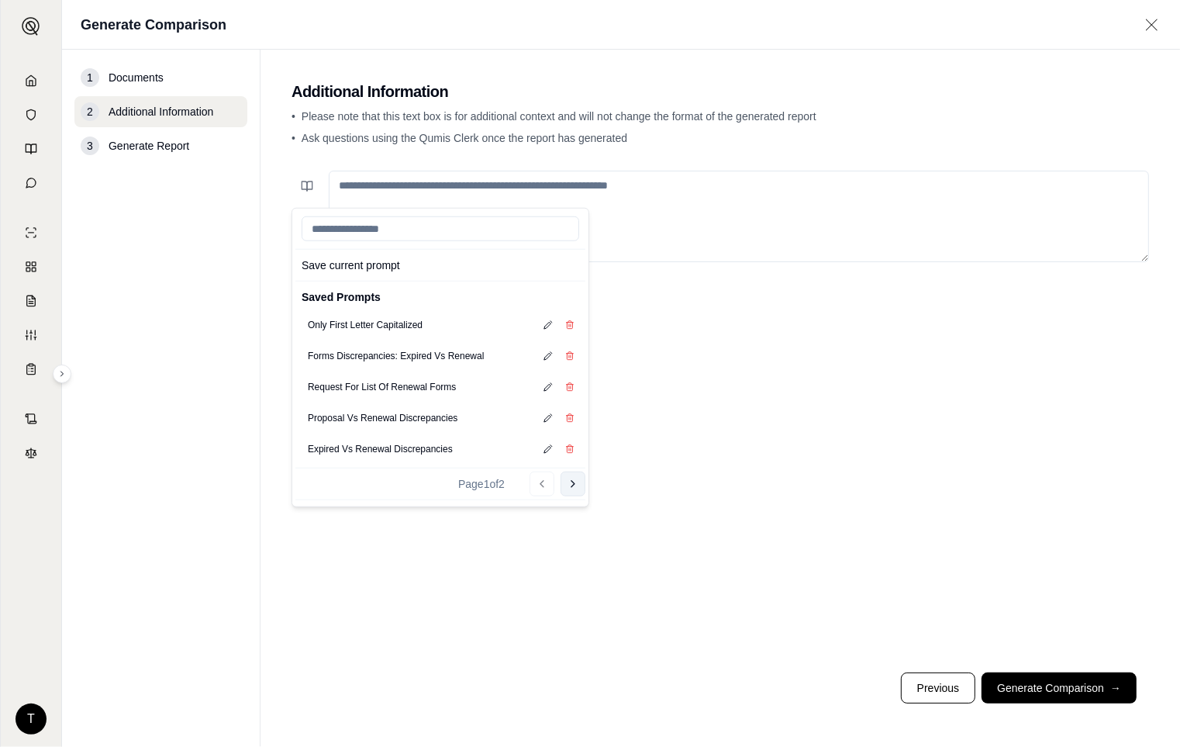
click at [568, 490] on button "Go to next page" at bounding box center [573, 483] width 25 height 25
click at [363, 382] on button "General Policy Prompt" at bounding box center [354, 387] width 105 height 22
type textarea "**********"
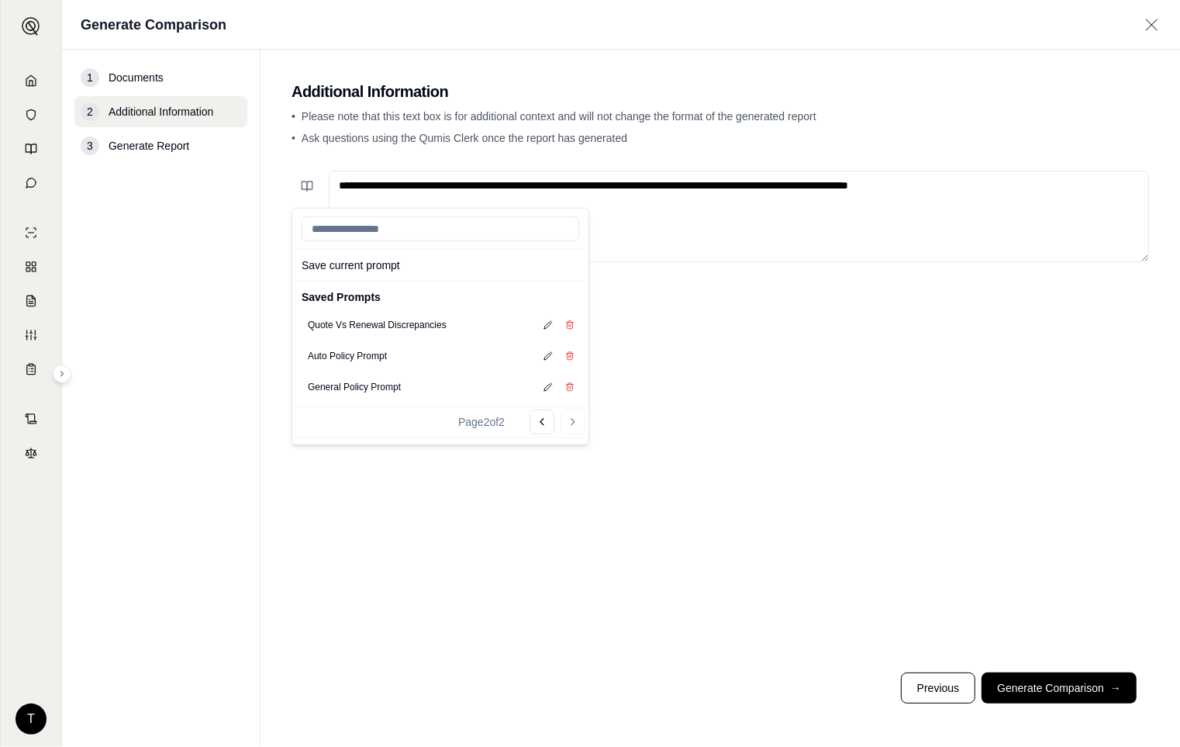
click at [1032, 675] on button "Generate Comparison →" at bounding box center [1059, 687] width 155 height 31
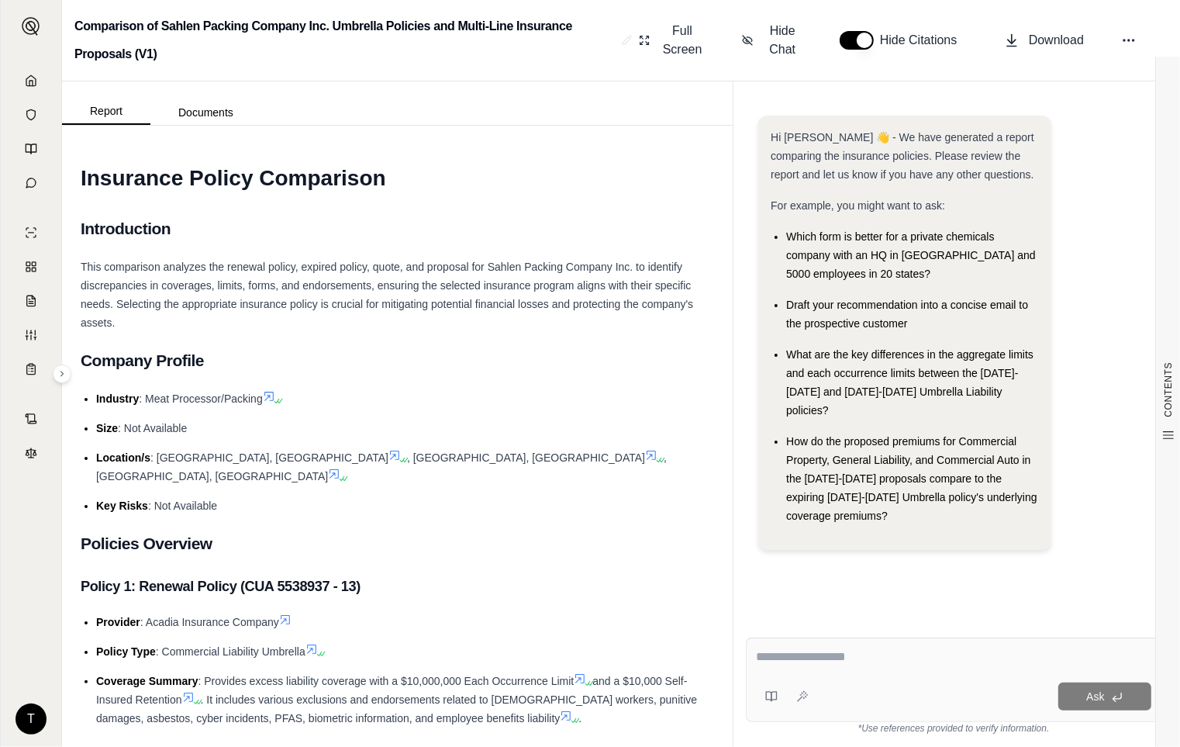
drag, startPoint x: 564, startPoint y: 568, endPoint x: 509, endPoint y: 567, distance: 54.3
click at [564, 572] on h3 "Policy 1: Renewal Policy (CUA 5538937 - 13)" at bounding box center [398, 586] width 634 height 28
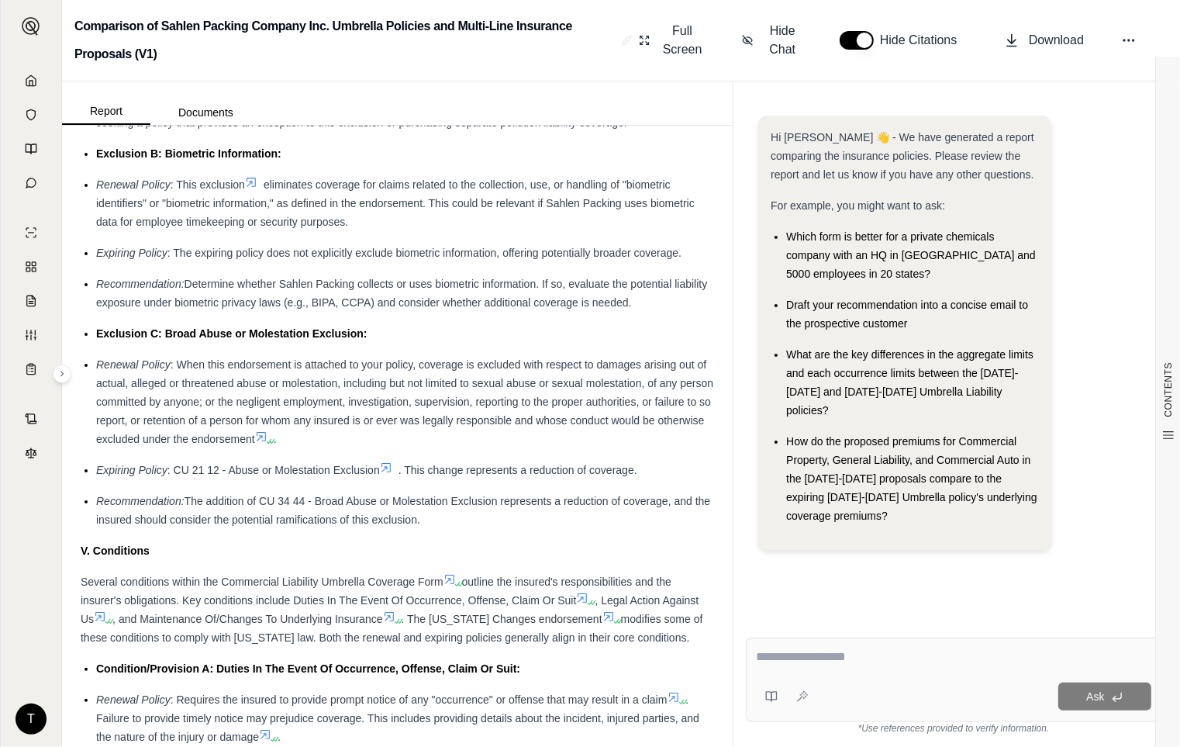
scroll to position [4375, 0]
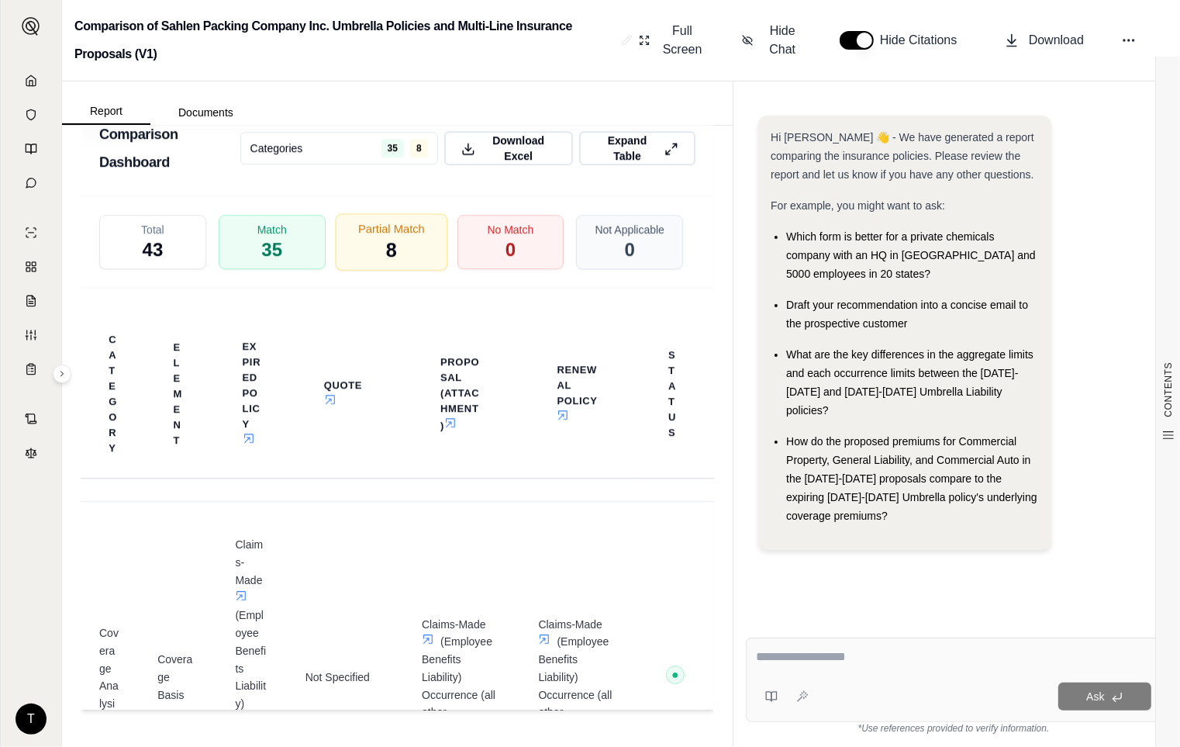
click at [386, 246] on span "8" at bounding box center [391, 250] width 11 height 26
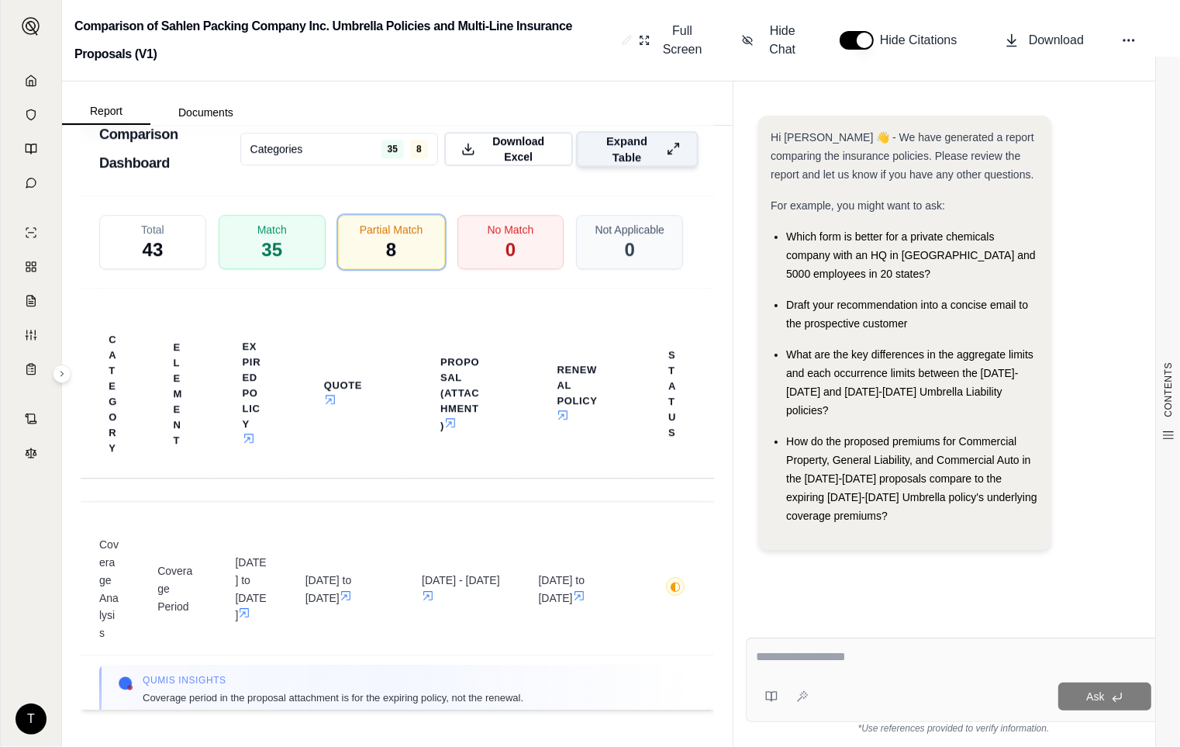
click at [666, 153] on icon at bounding box center [673, 148] width 15 height 16
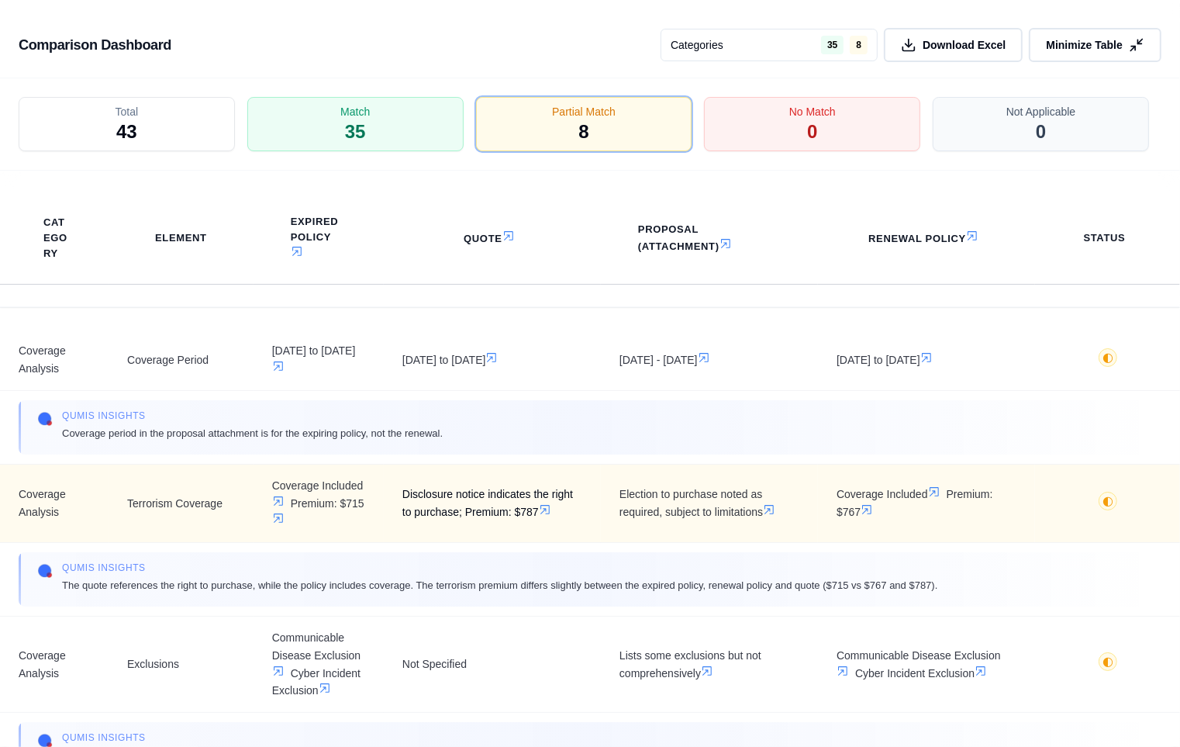
click at [572, 493] on span "Disclosure notice indicates the right to purchase; Premium: $787" at bounding box center [492, 503] width 180 height 36
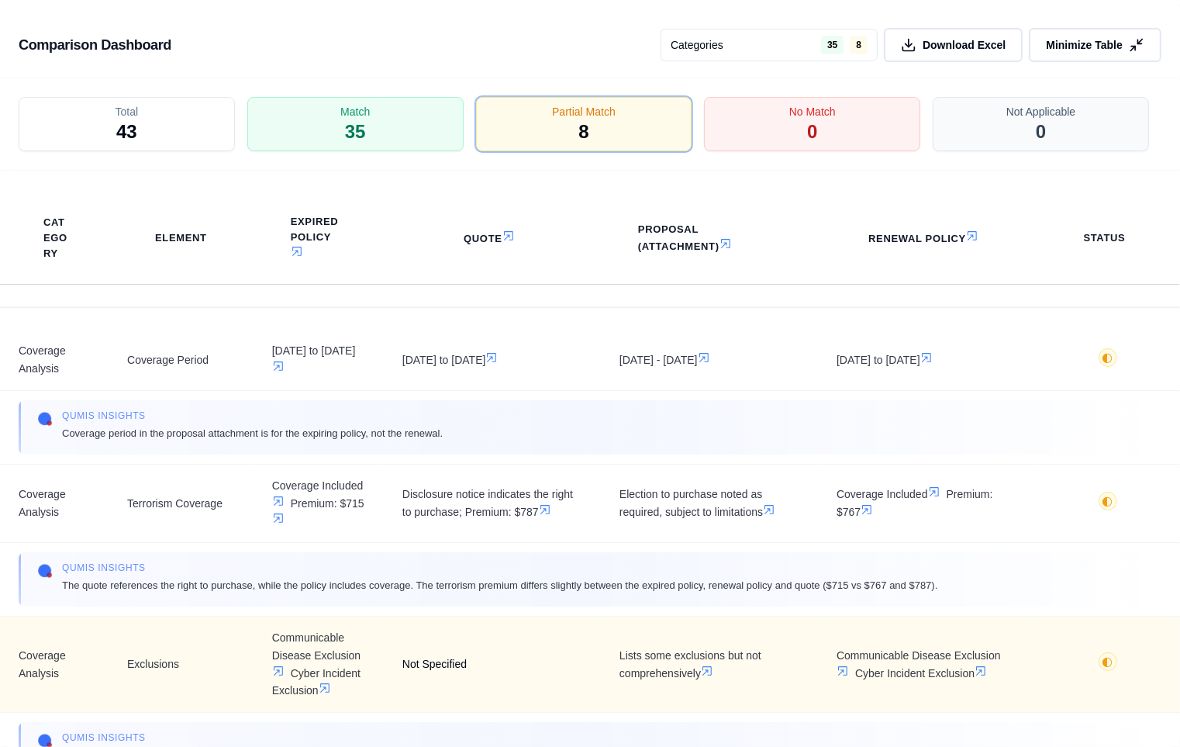
scroll to position [172, 0]
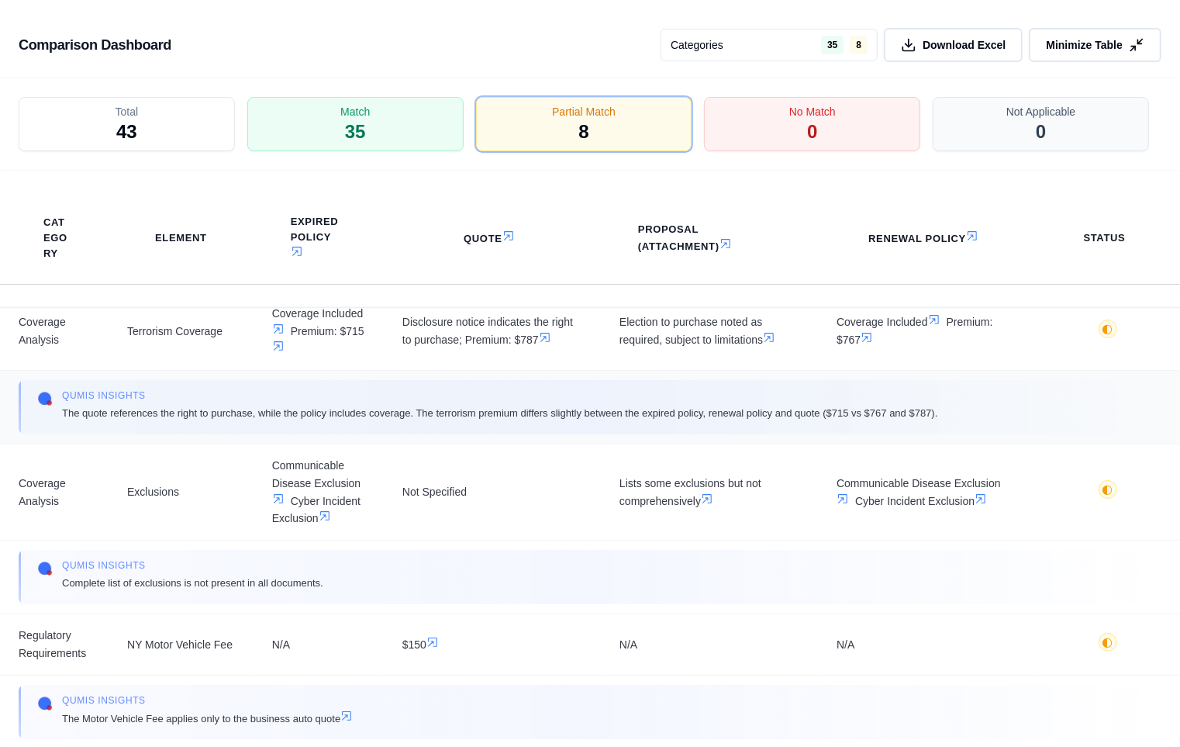
click at [520, 417] on span "The quote references the right to purchase, while the policy includes coverage.…" at bounding box center [500, 413] width 876 height 16
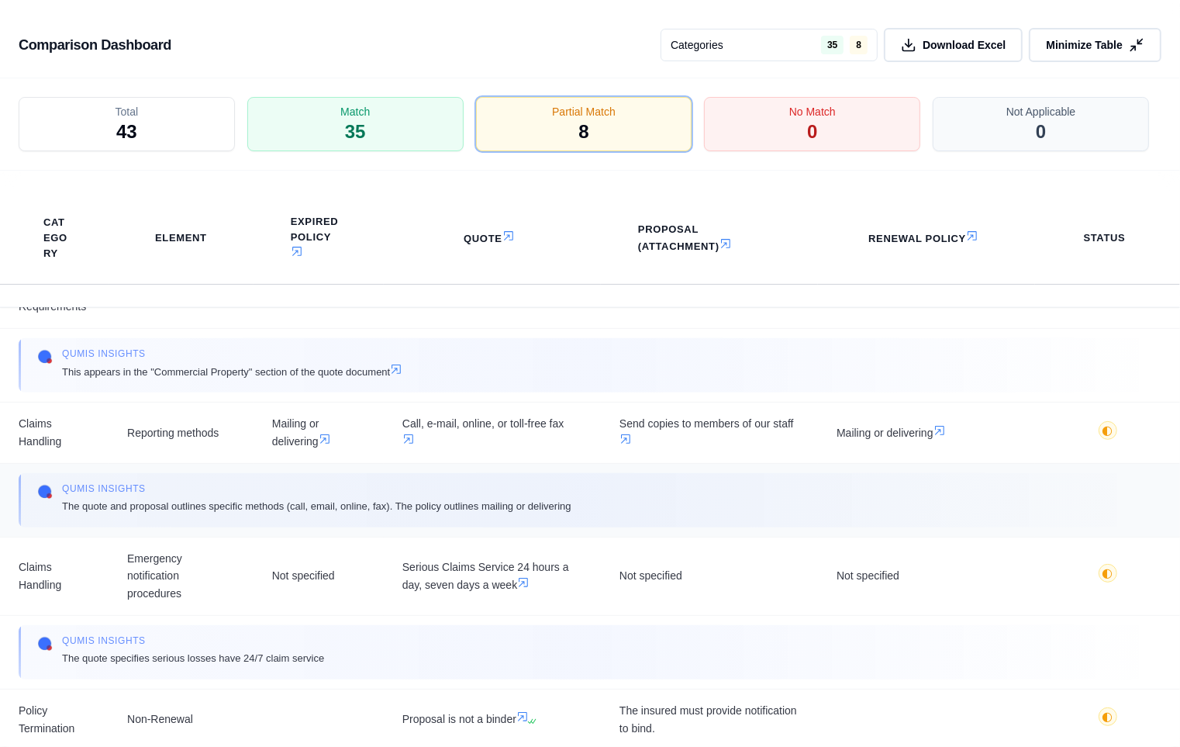
scroll to position [679, 0]
